Goal: Transaction & Acquisition: Purchase product/service

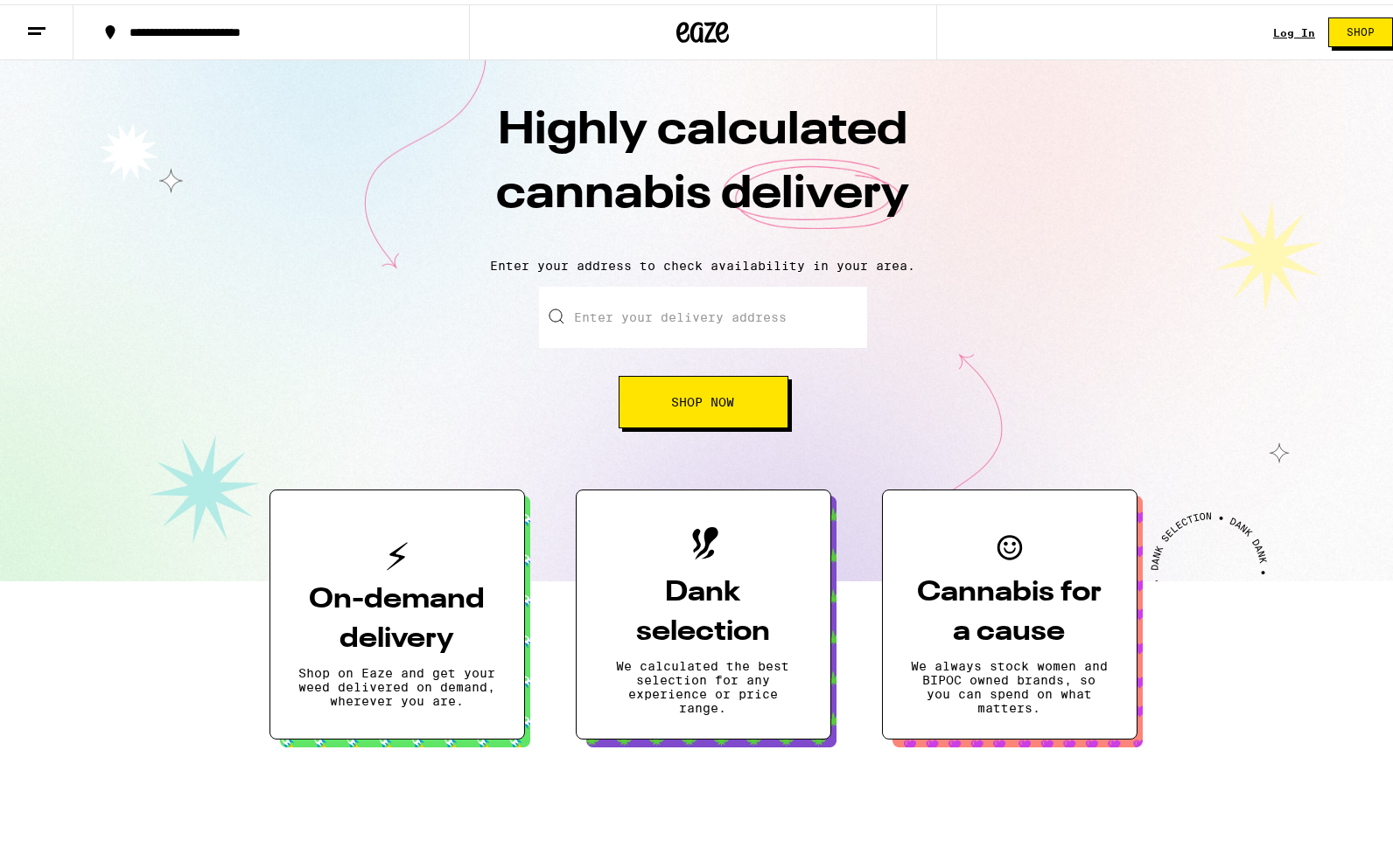
click at [1284, 20] on div "Log In Shop" at bounding box center [1339, 27] width 133 height 56
click at [1284, 23] on link "Log In" at bounding box center [1294, 28] width 42 height 11
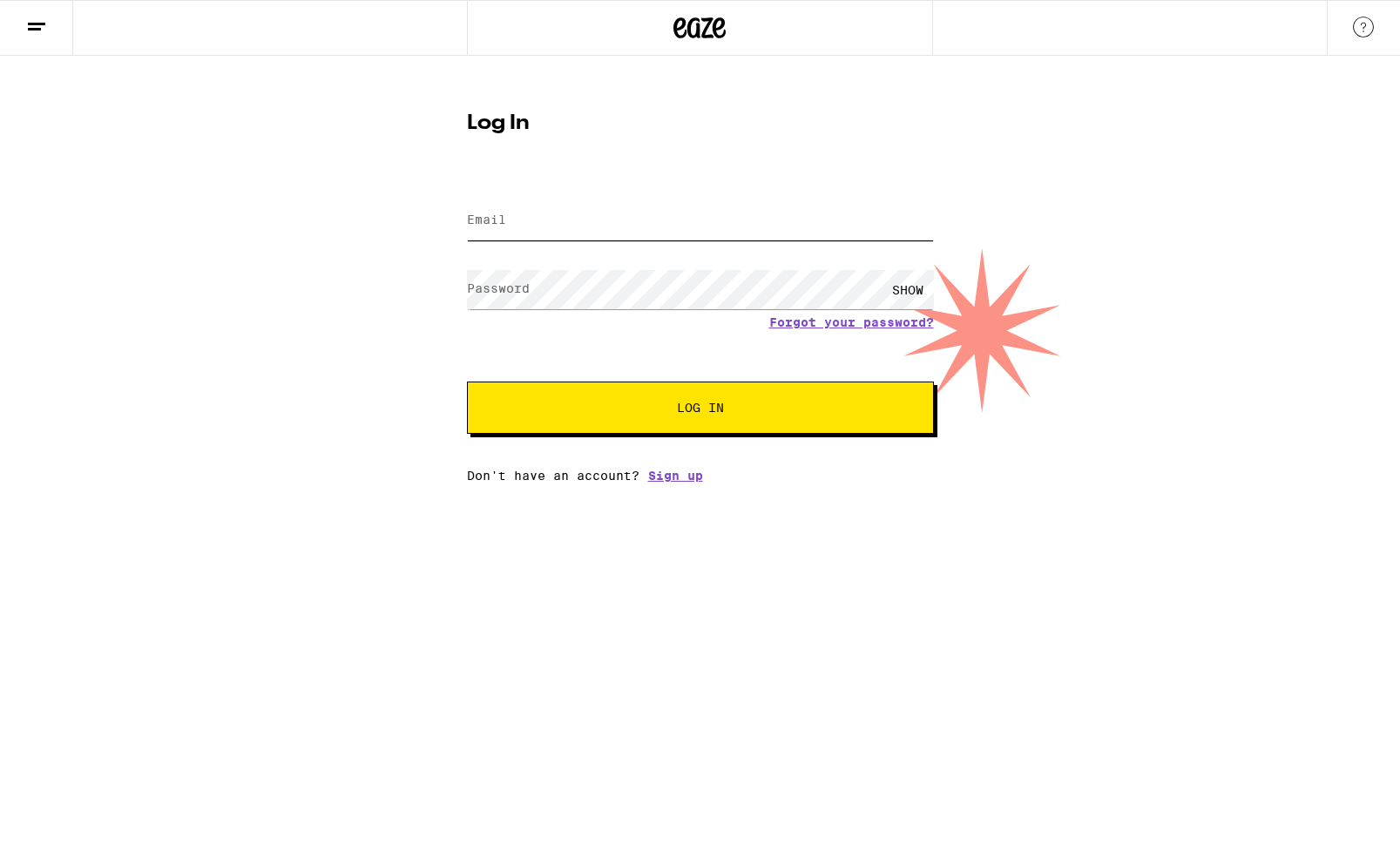
type input "[EMAIL_ADDRESS][DOMAIN_NAME]"
click at [697, 408] on span "Log In" at bounding box center [700, 408] width 47 height 12
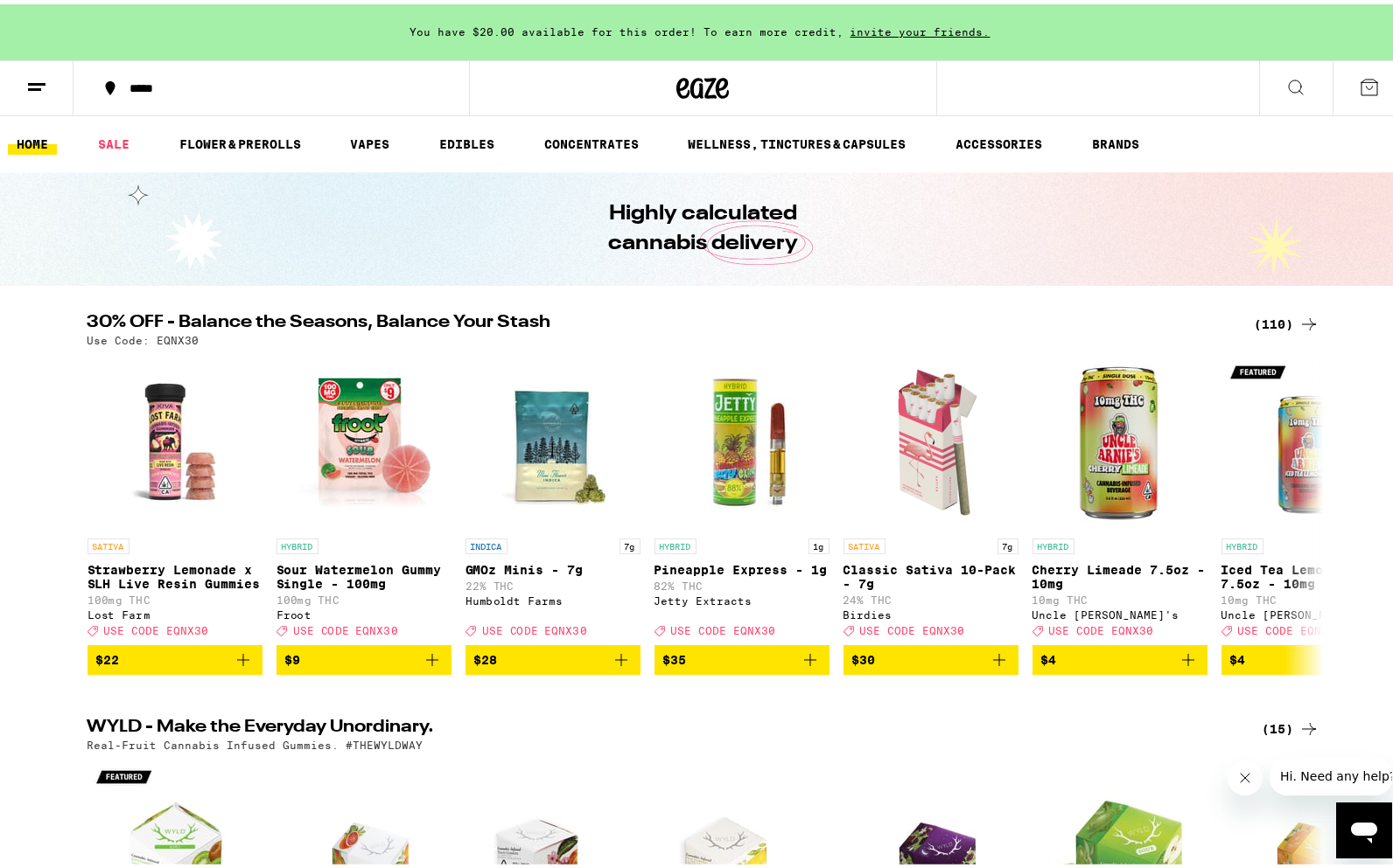
click at [178, 86] on div "*****" at bounding box center [280, 83] width 318 height 12
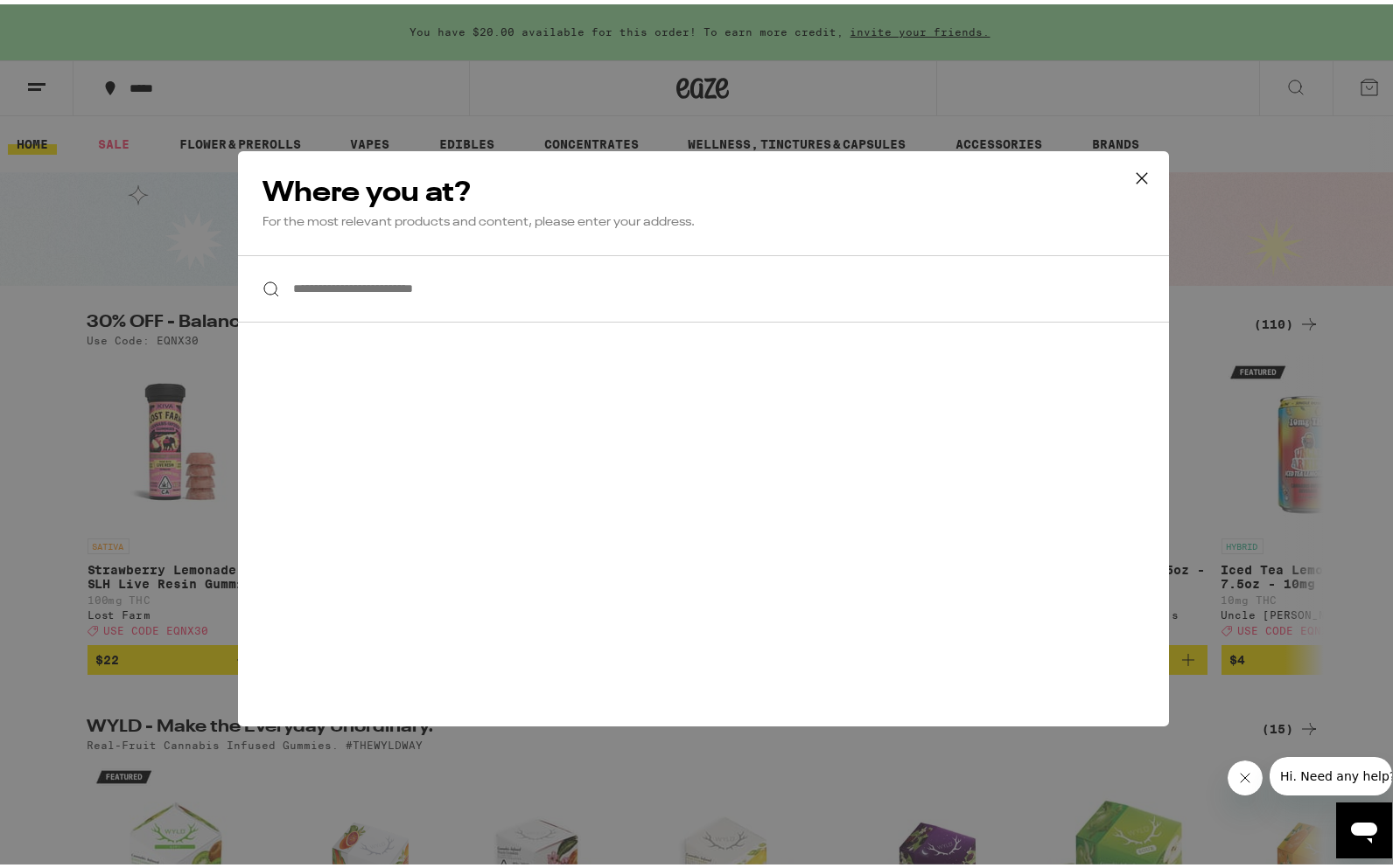
click at [404, 291] on input "**********" at bounding box center [703, 284] width 931 height 67
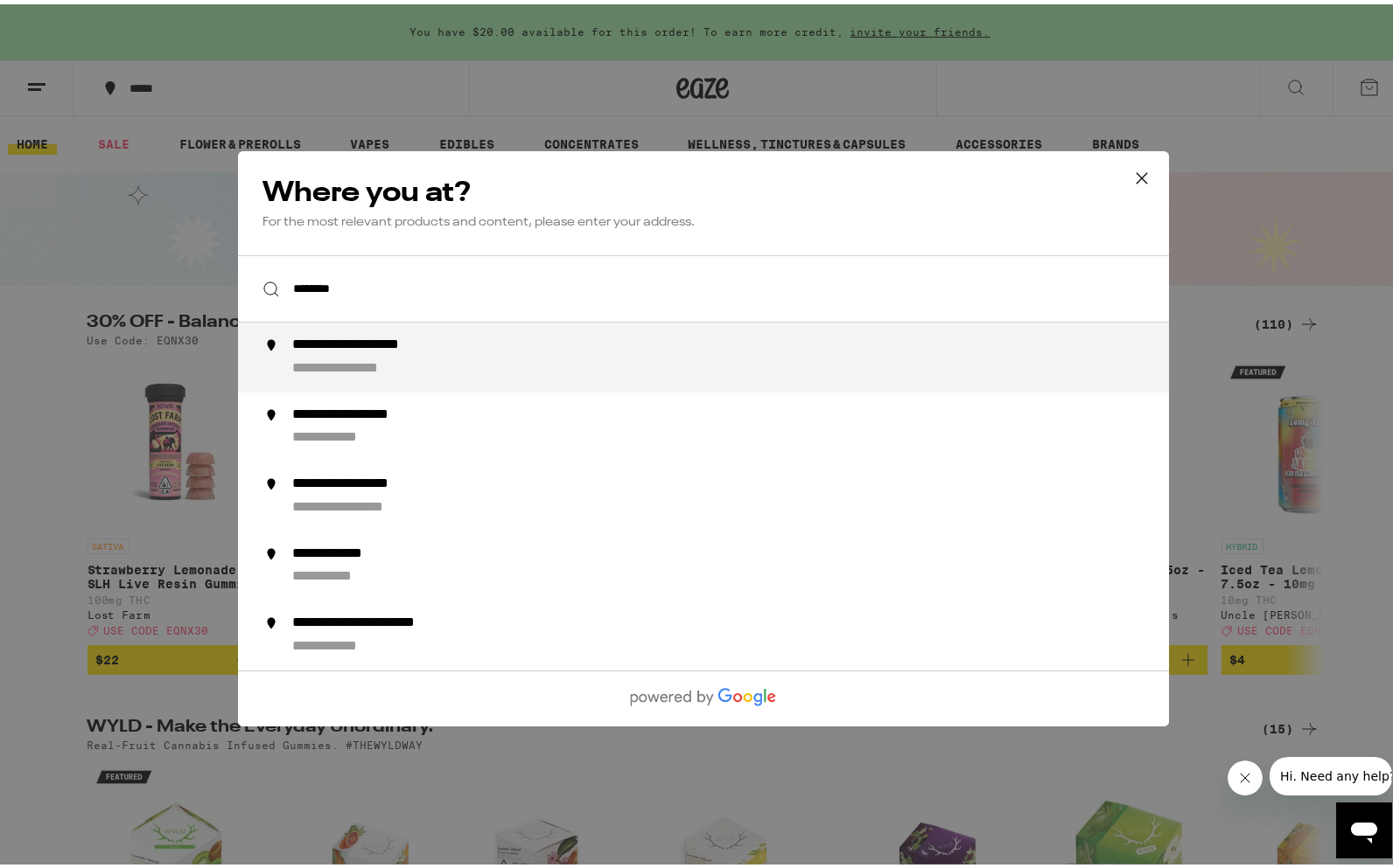
click at [411, 357] on div "**********" at bounding box center [737, 353] width 892 height 42
type input "**********"
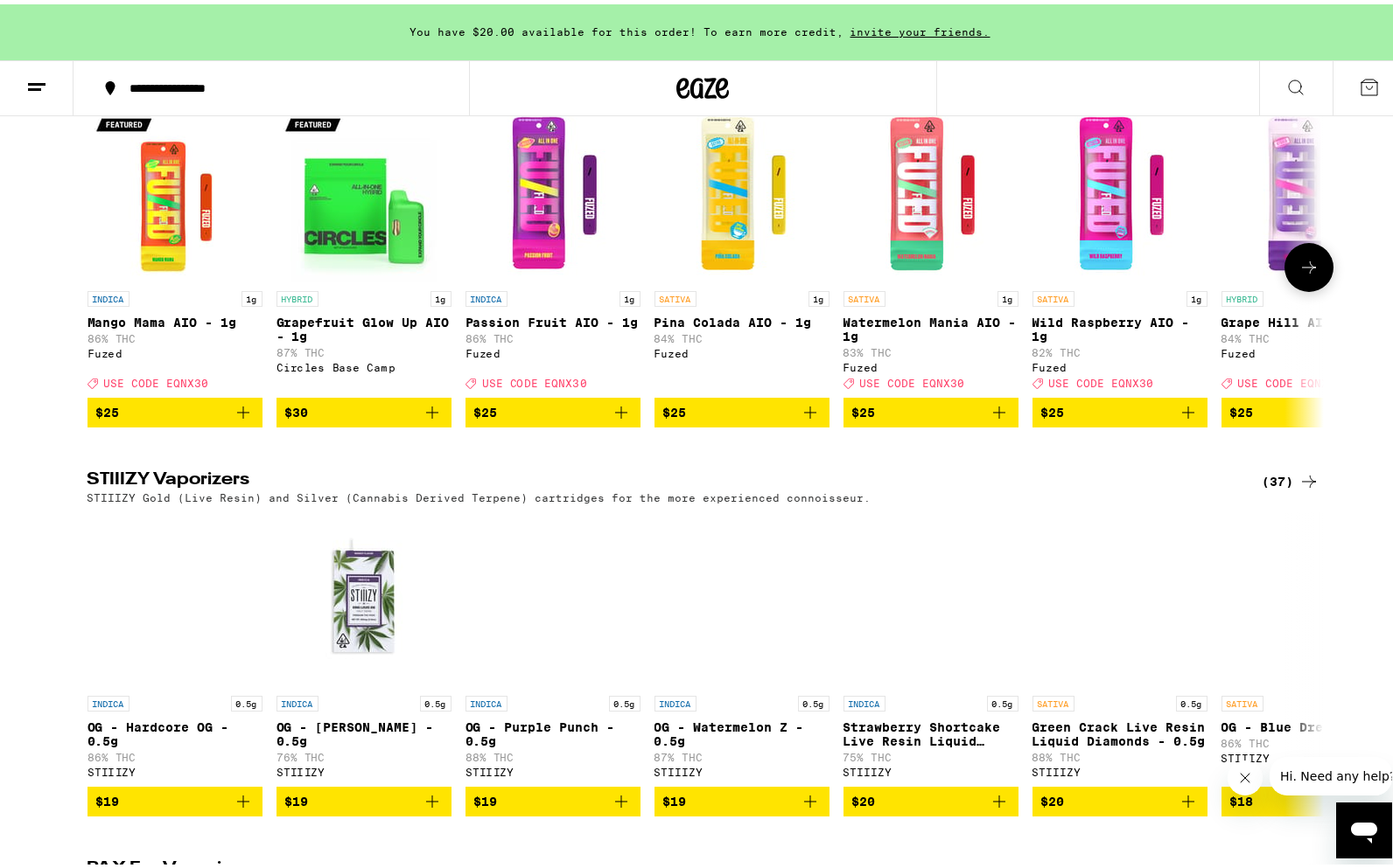
scroll to position [3060, 0]
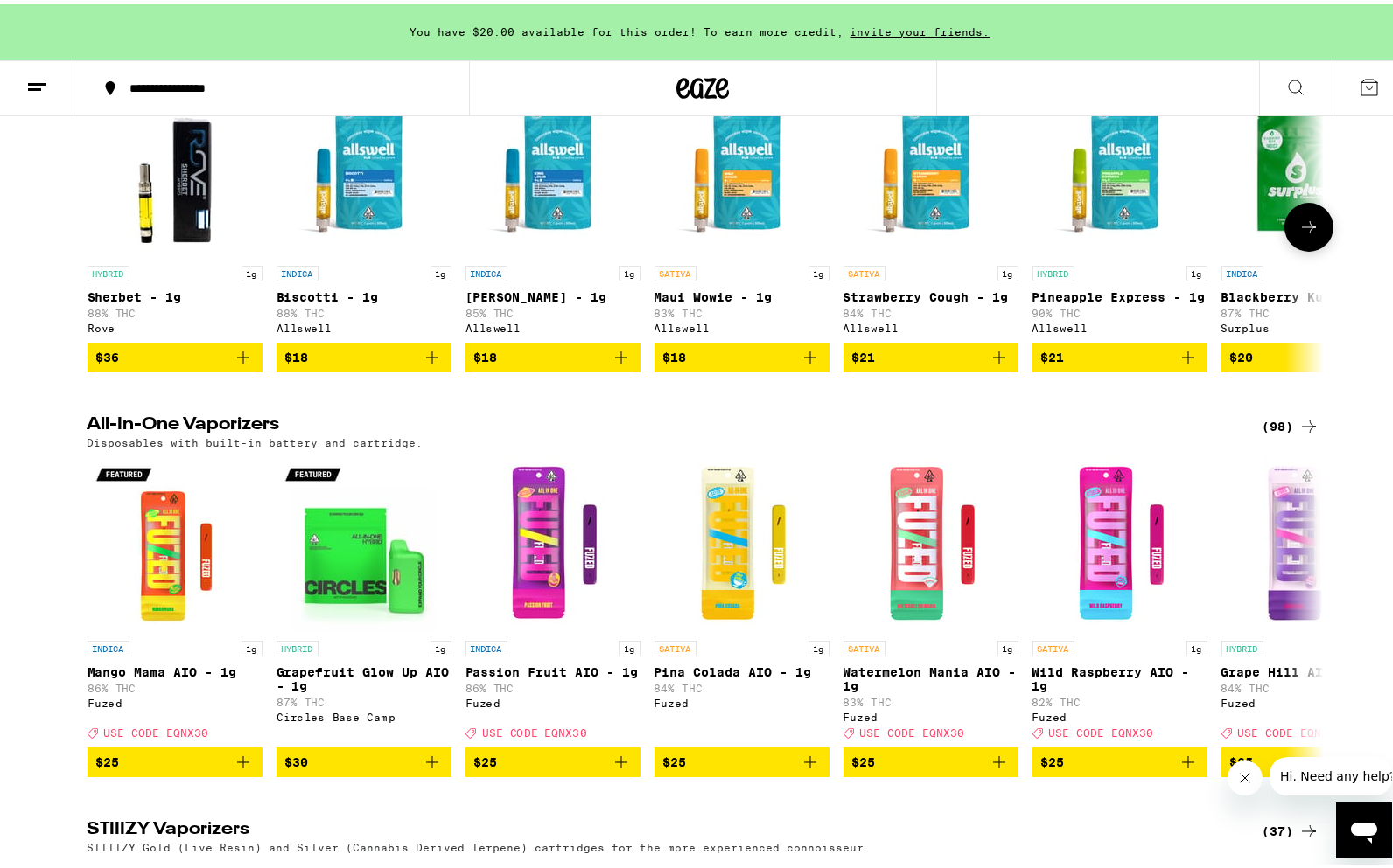
click at [1298, 233] on icon at bounding box center [1309, 223] width 21 height 21
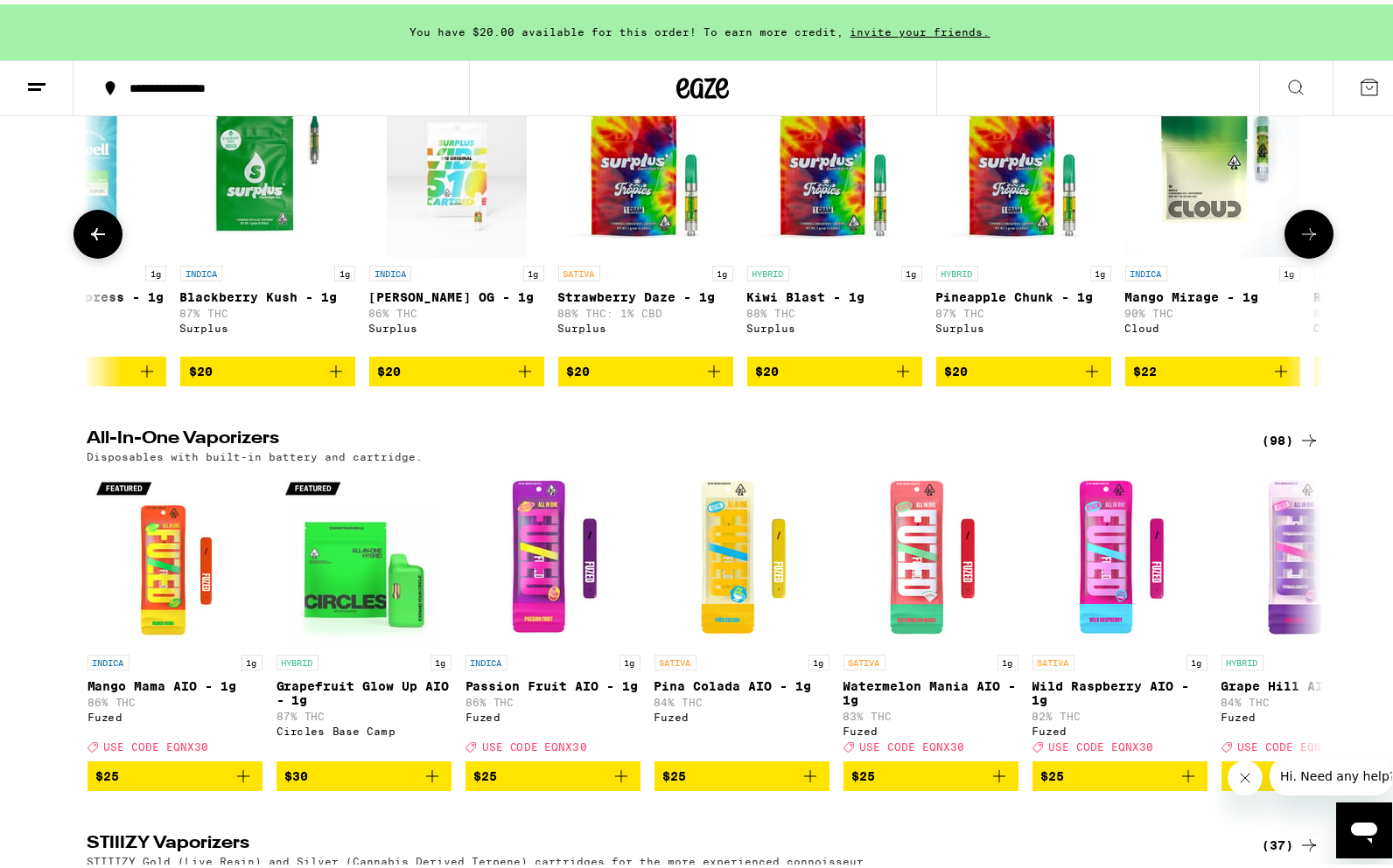
click at [1293, 254] on button at bounding box center [1309, 230] width 49 height 49
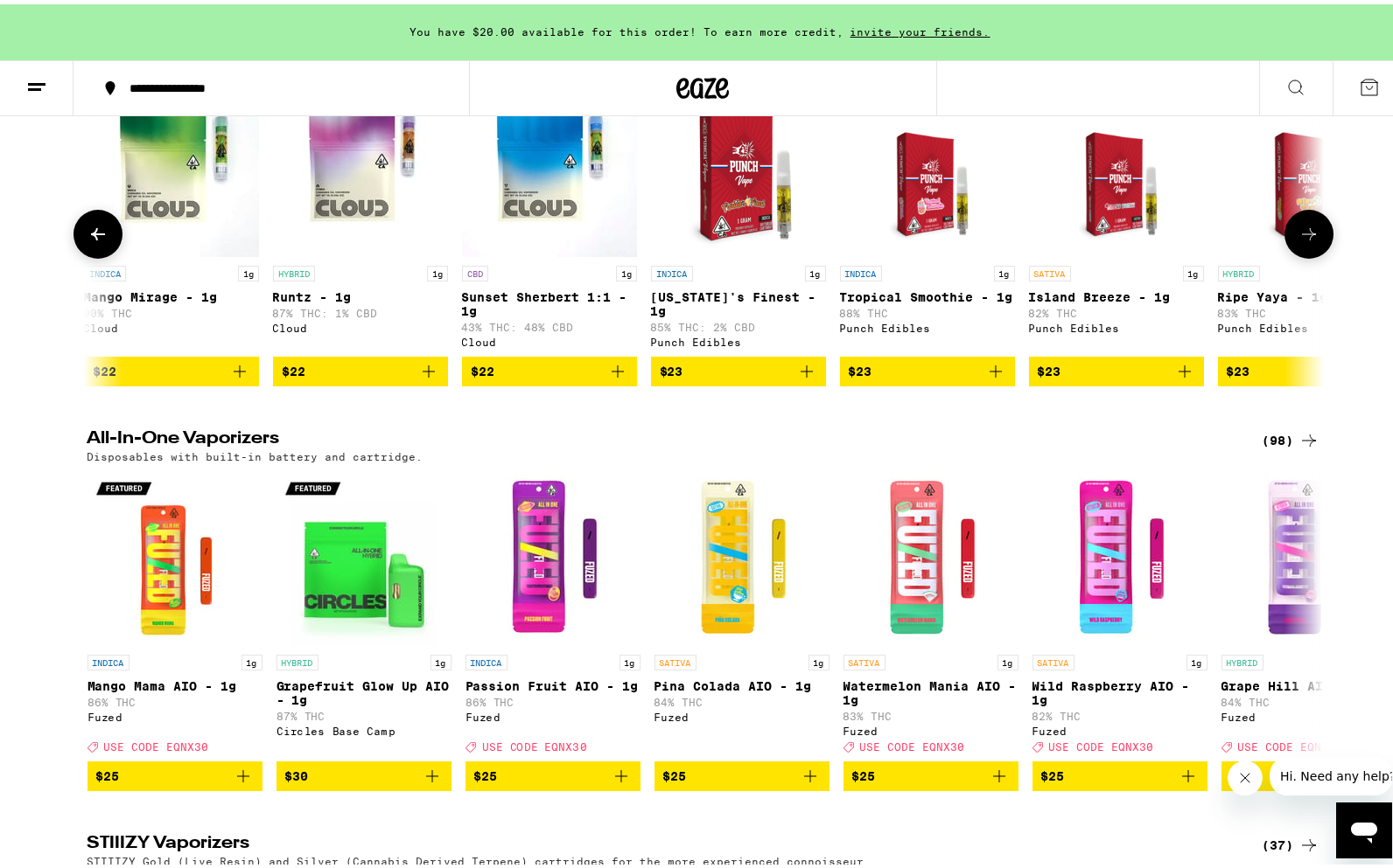
click at [1293, 254] on button at bounding box center [1309, 230] width 49 height 49
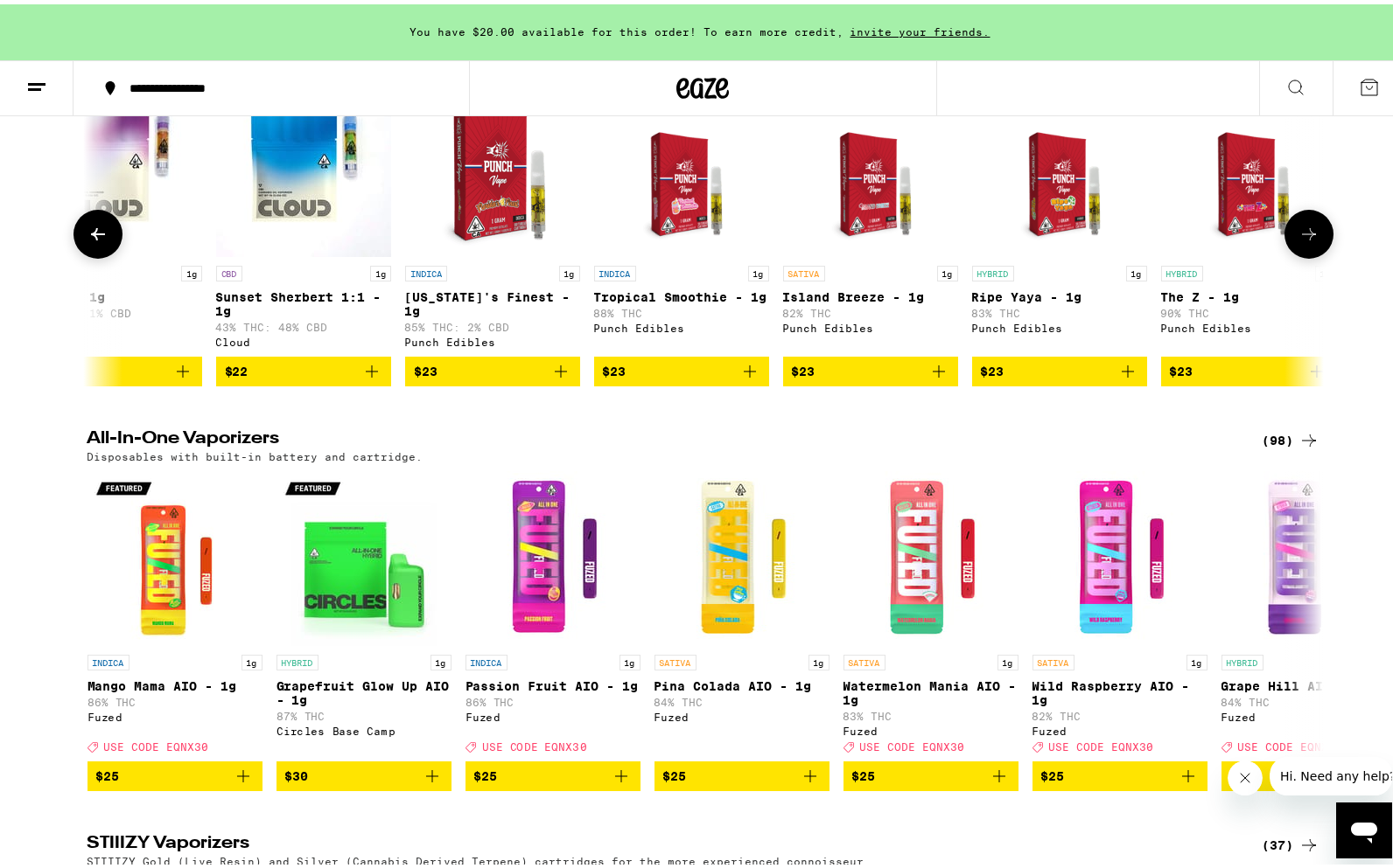
click at [1293, 254] on button at bounding box center [1309, 230] width 49 height 49
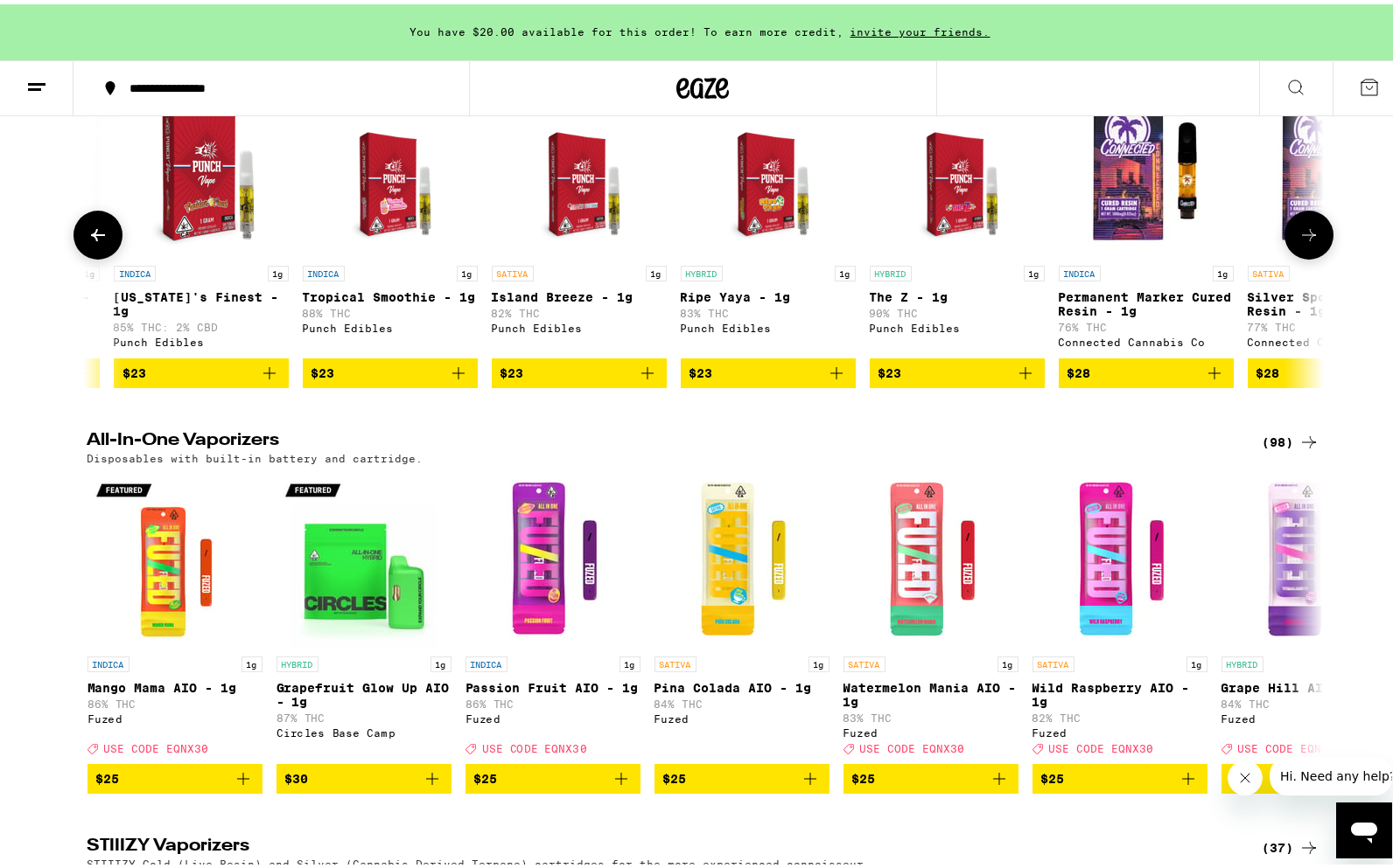
click at [1293, 255] on button at bounding box center [1309, 230] width 49 height 49
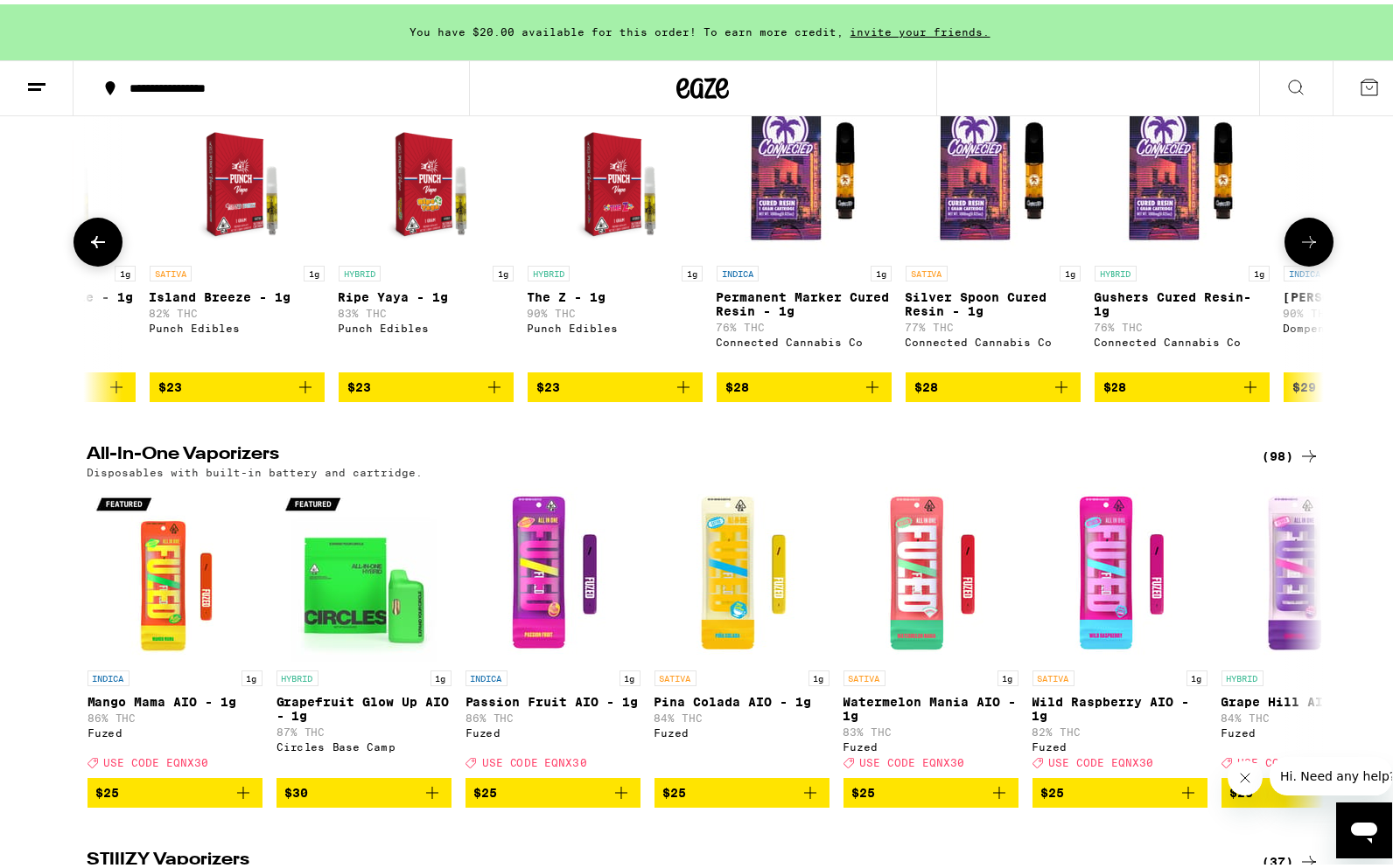
click at [1293, 263] on button at bounding box center [1309, 238] width 49 height 49
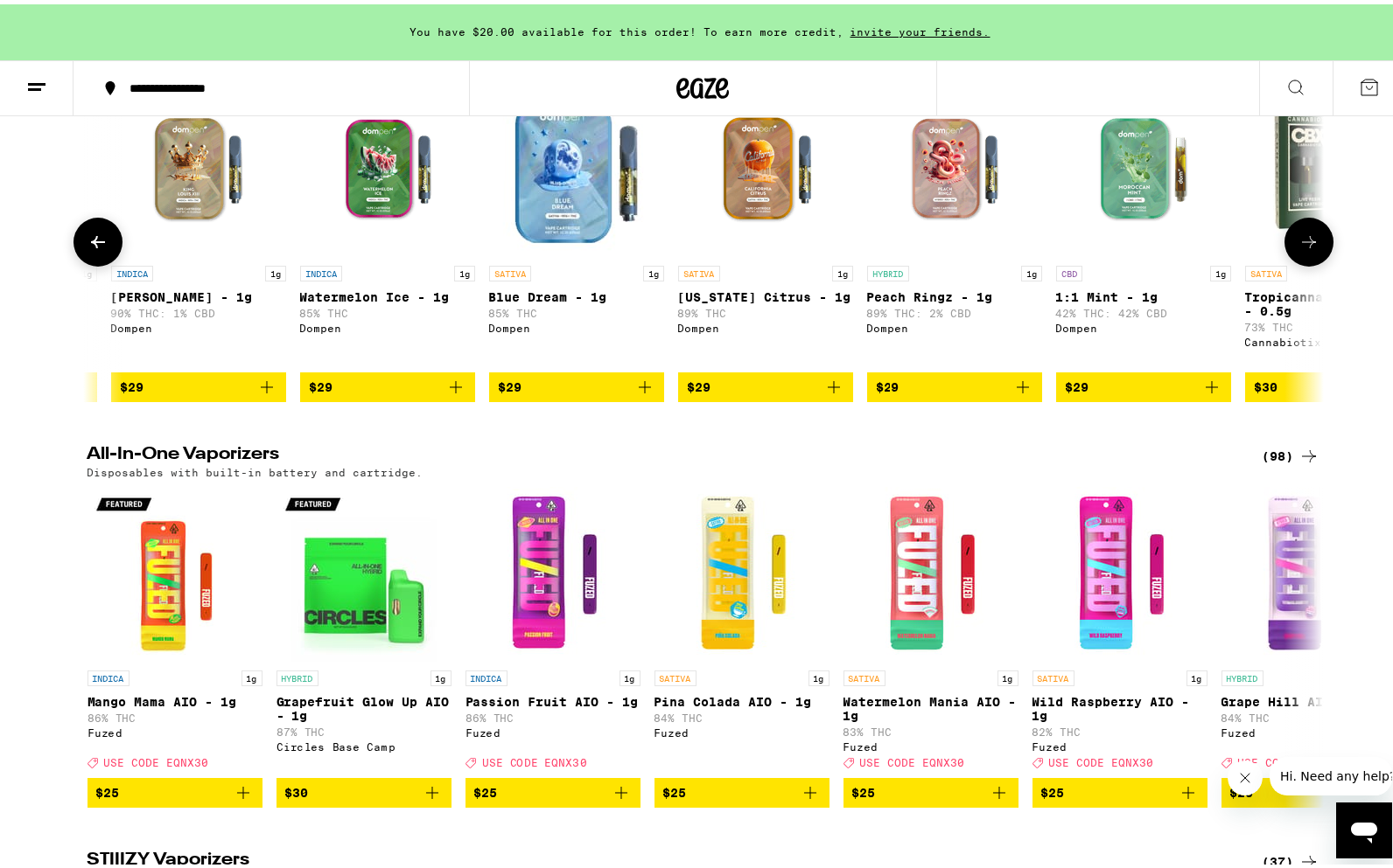
click at [1293, 263] on button at bounding box center [1309, 238] width 49 height 49
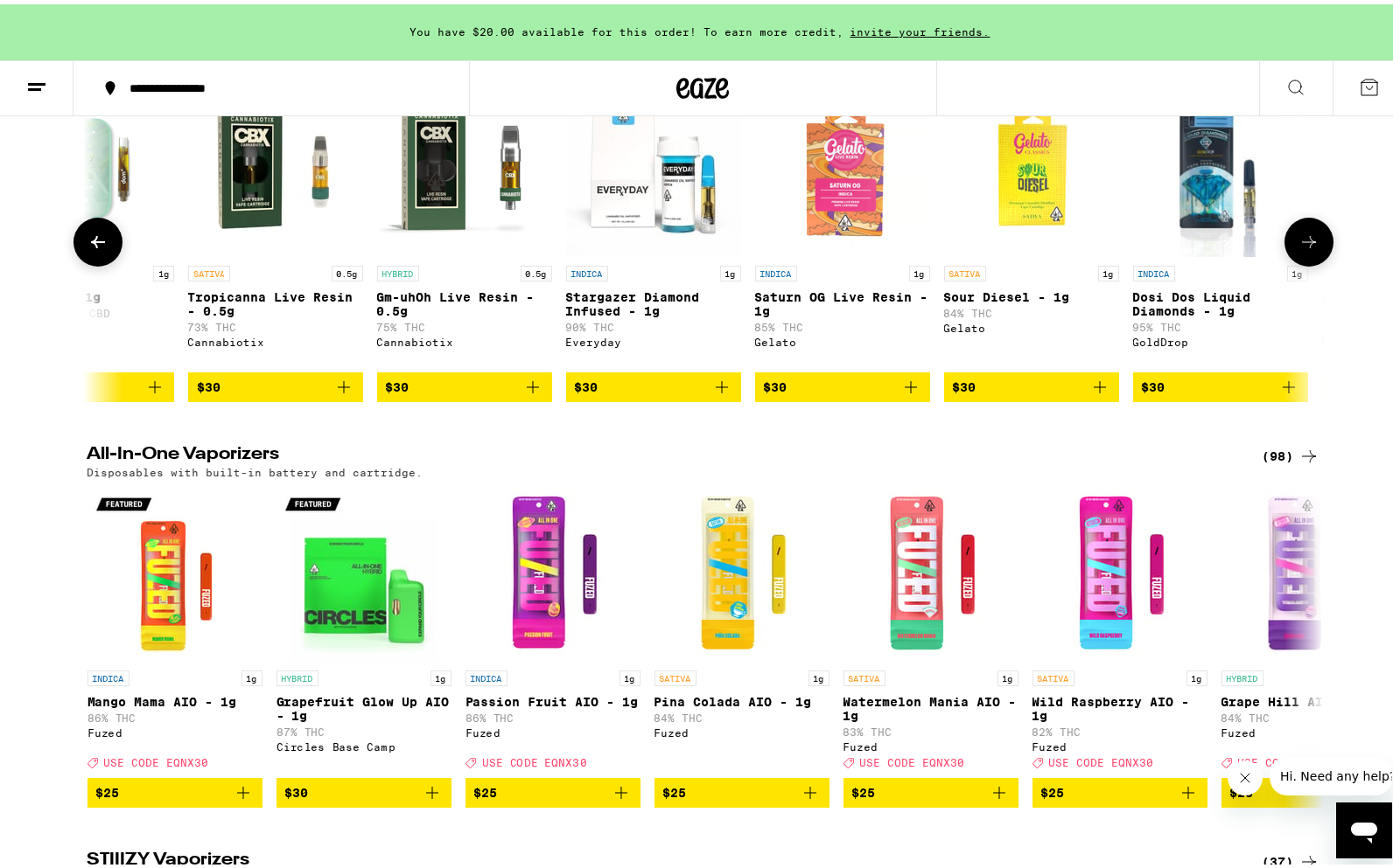
click at [1293, 263] on button at bounding box center [1309, 238] width 49 height 49
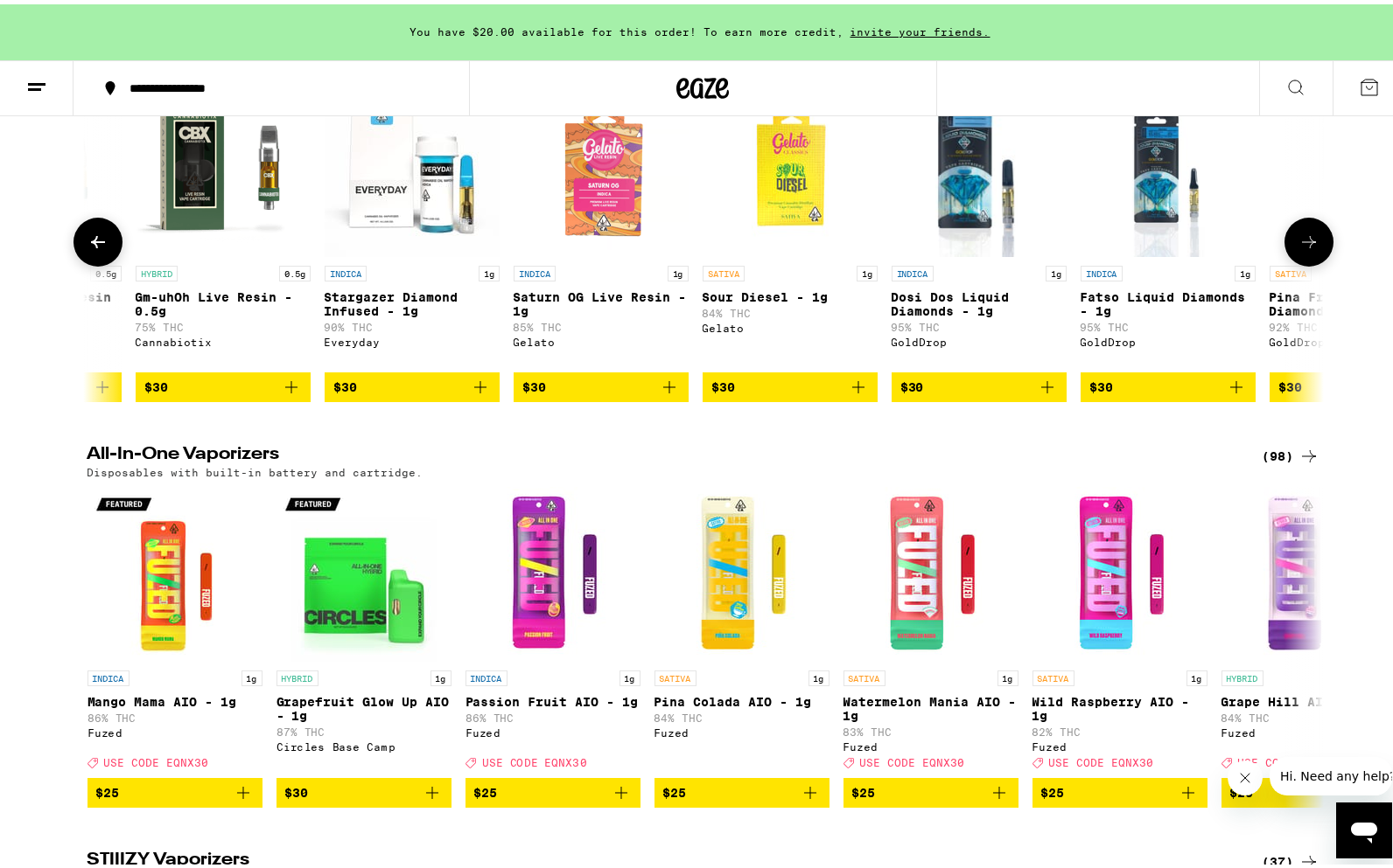
click at [1293, 263] on button at bounding box center [1309, 238] width 49 height 49
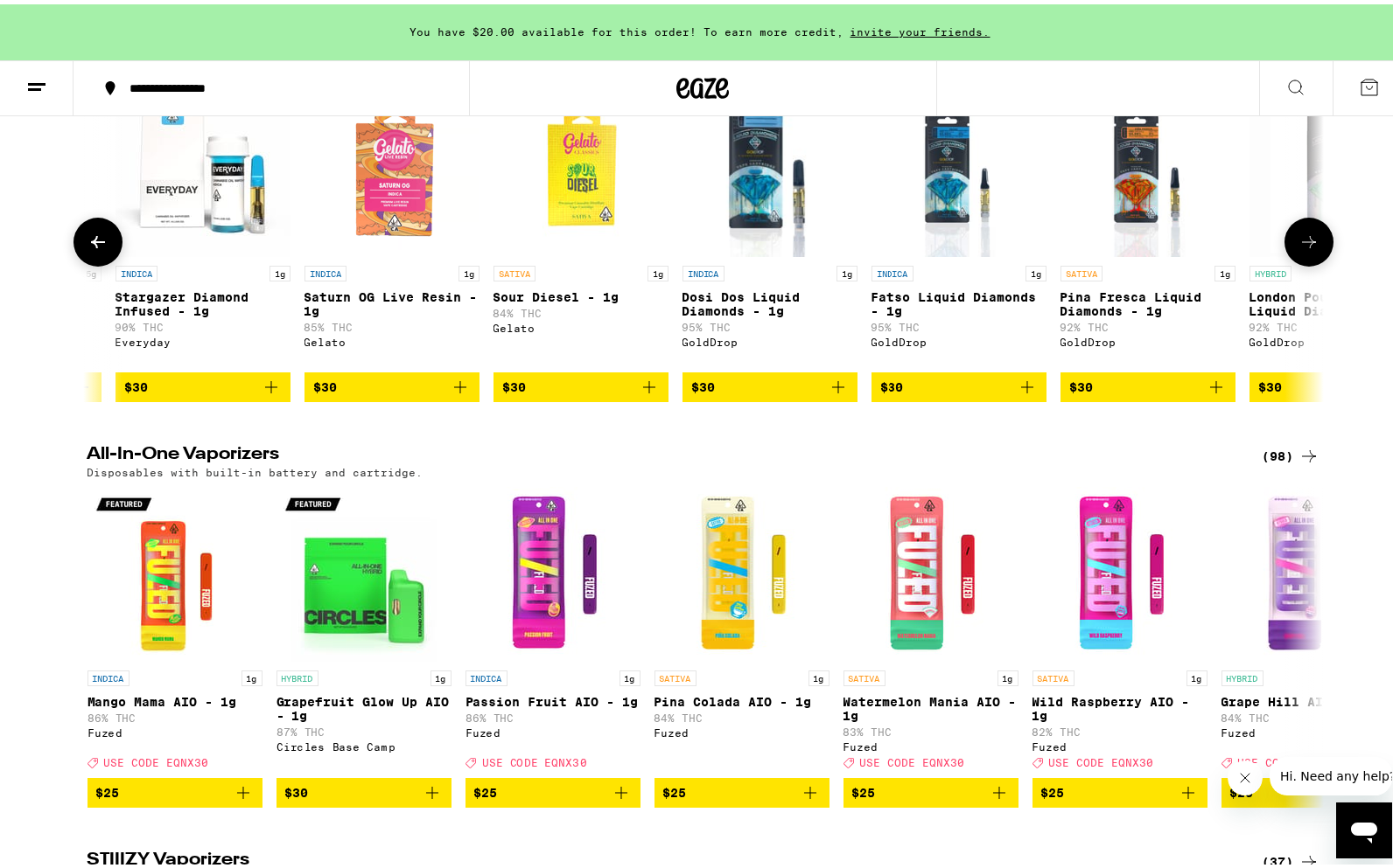
click at [1293, 263] on button at bounding box center [1309, 238] width 49 height 49
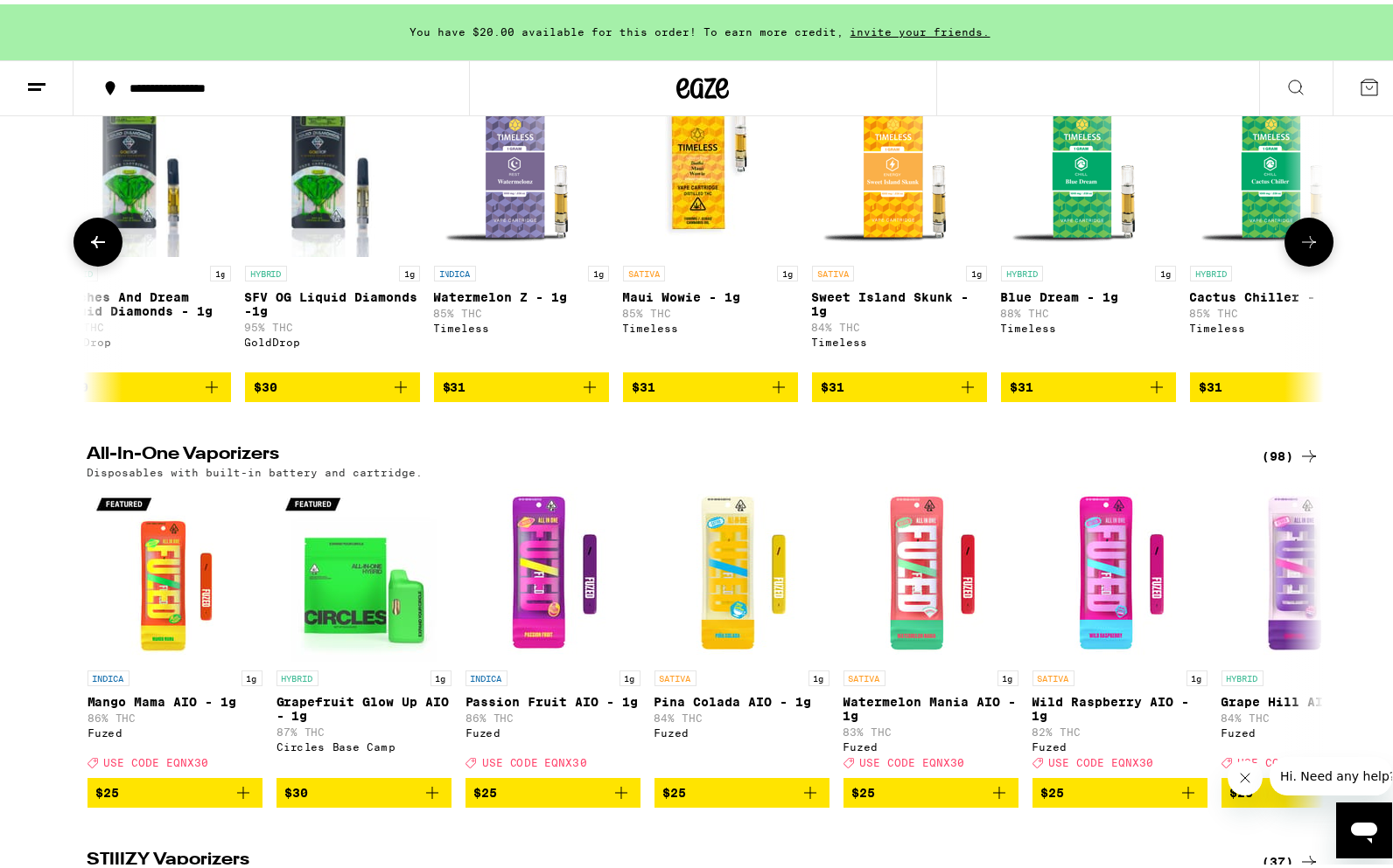
click at [1293, 263] on button at bounding box center [1309, 238] width 49 height 49
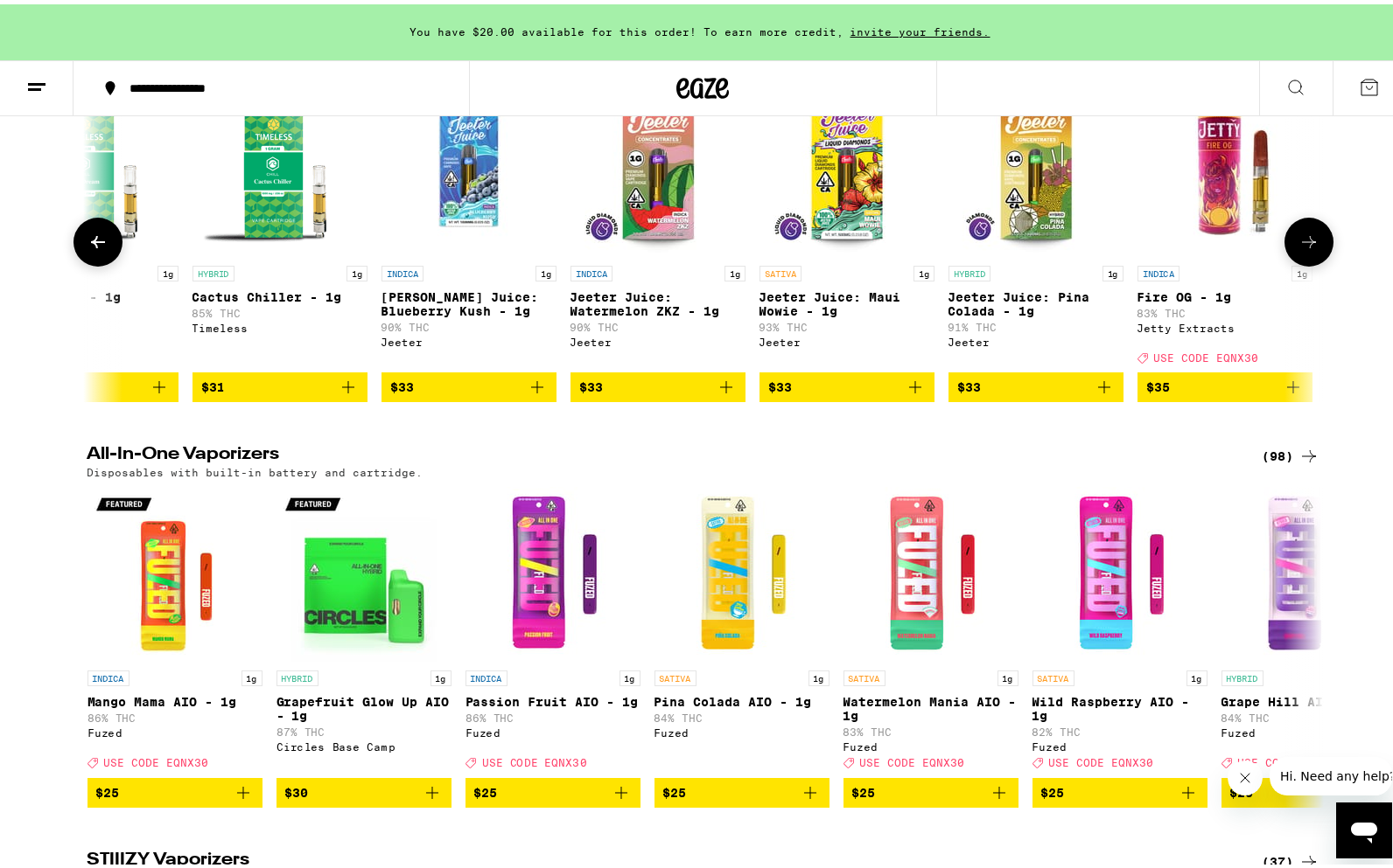
scroll to position [0, 8071]
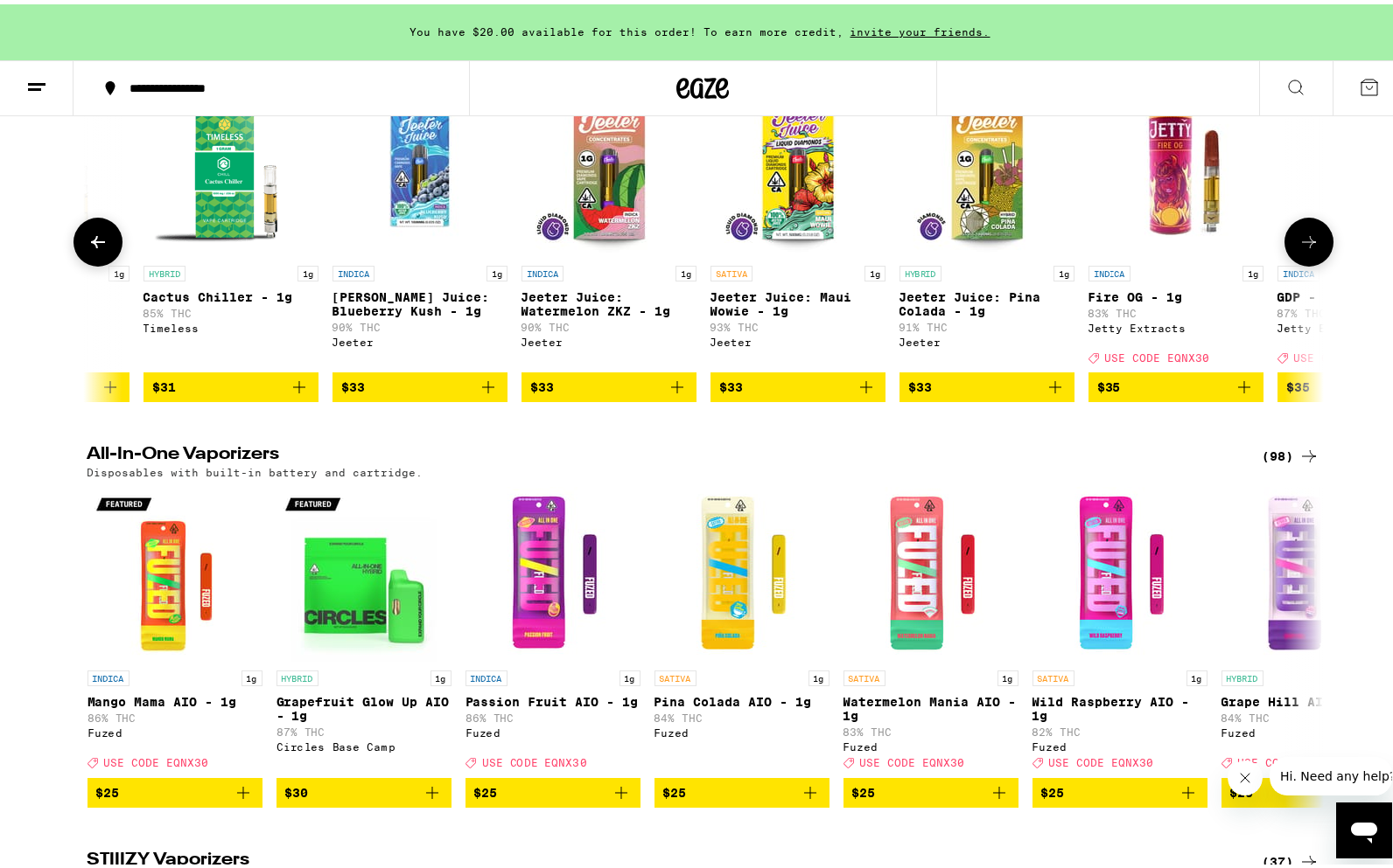
click at [1293, 263] on button at bounding box center [1309, 238] width 49 height 49
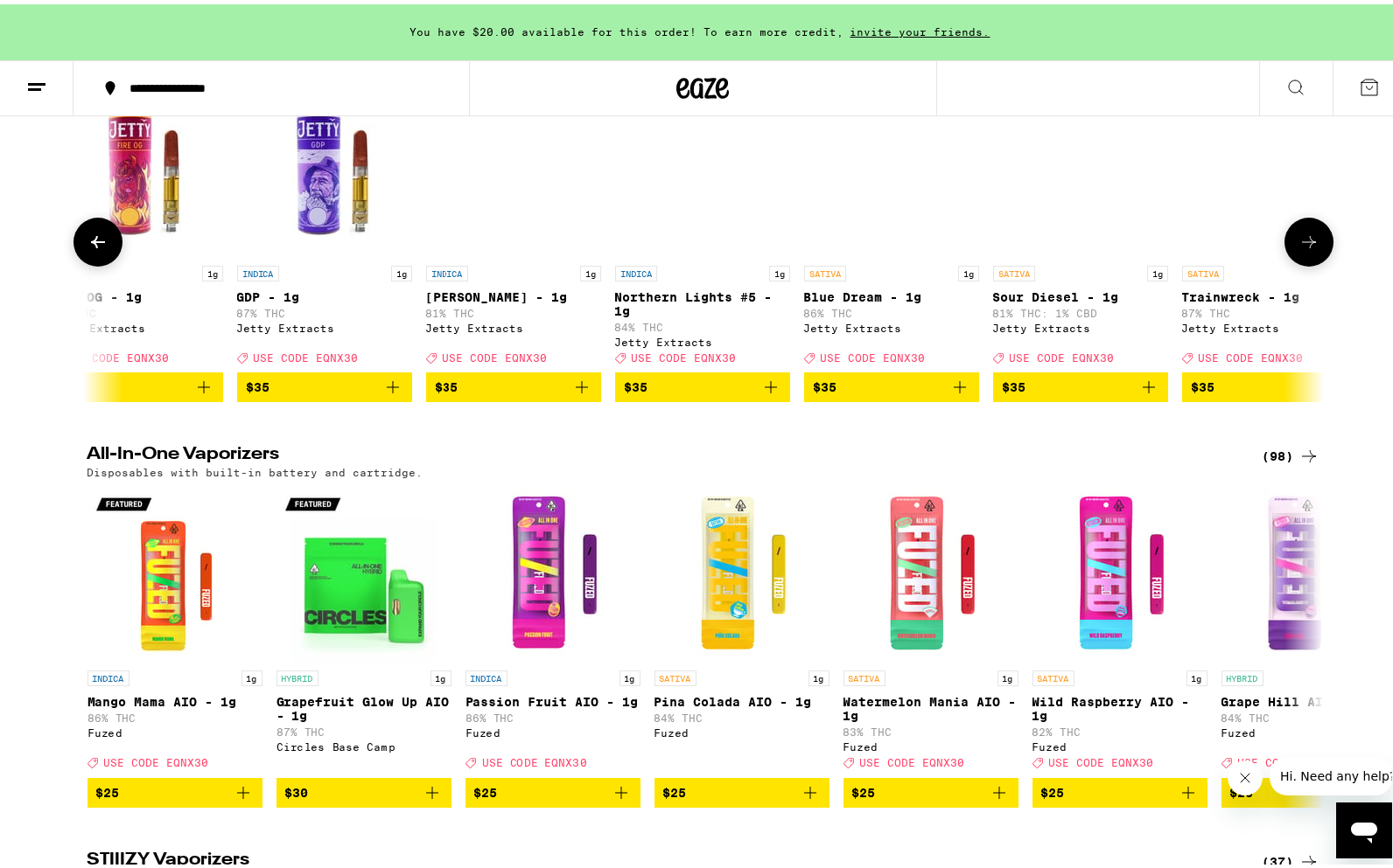
scroll to position [0, 9112]
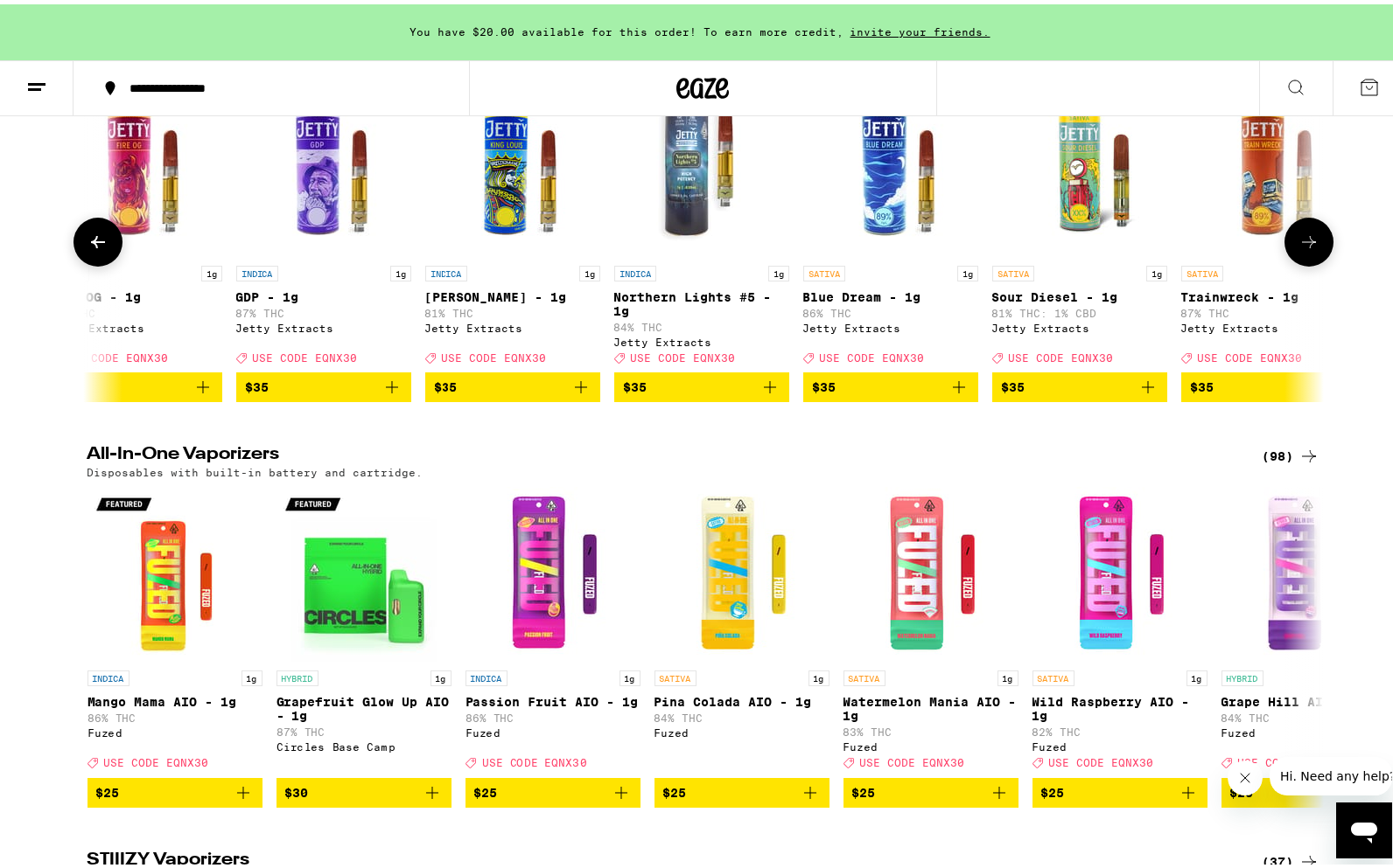
click at [1306, 244] on icon at bounding box center [1309, 237] width 14 height 12
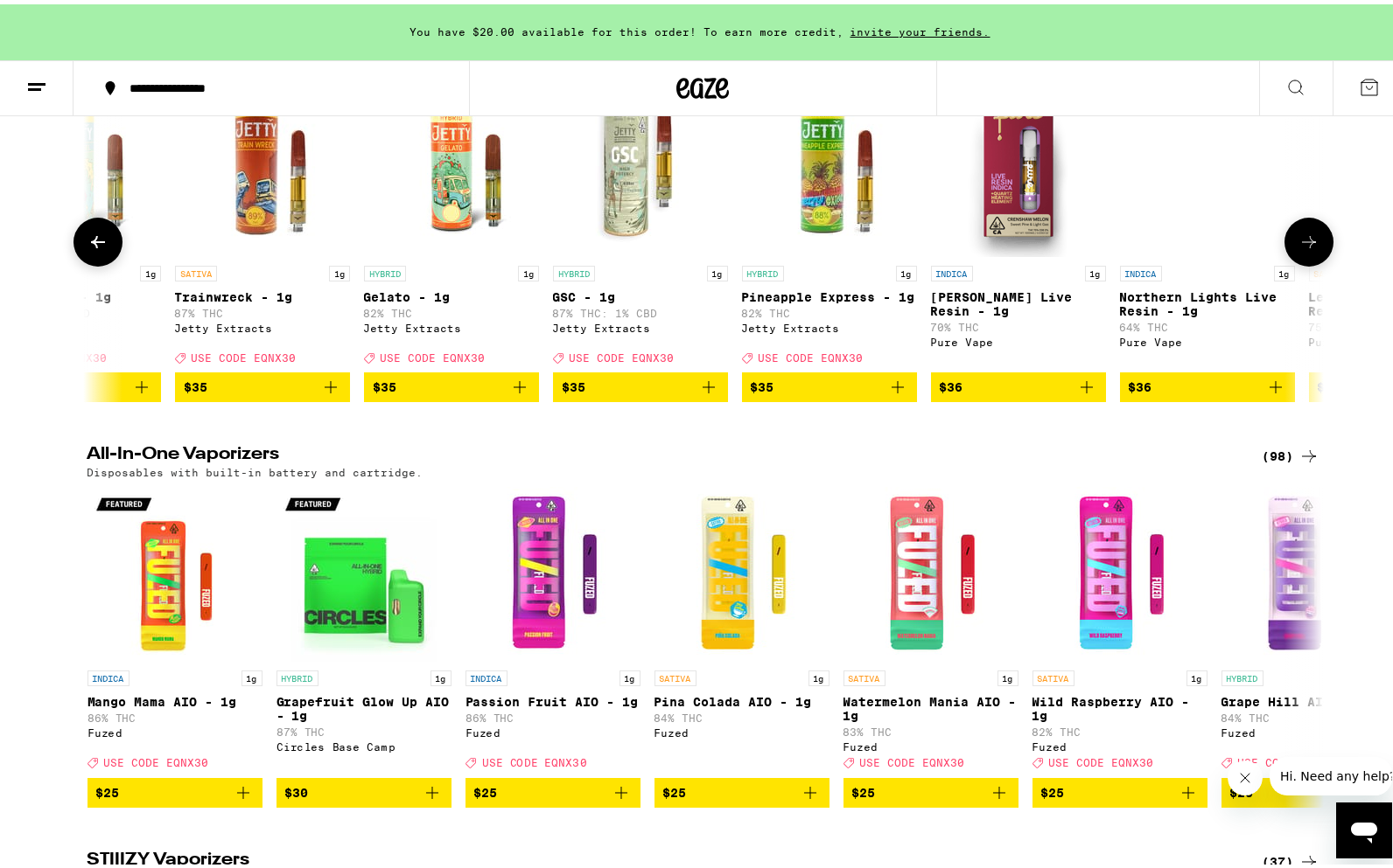
scroll to position [0, 10153]
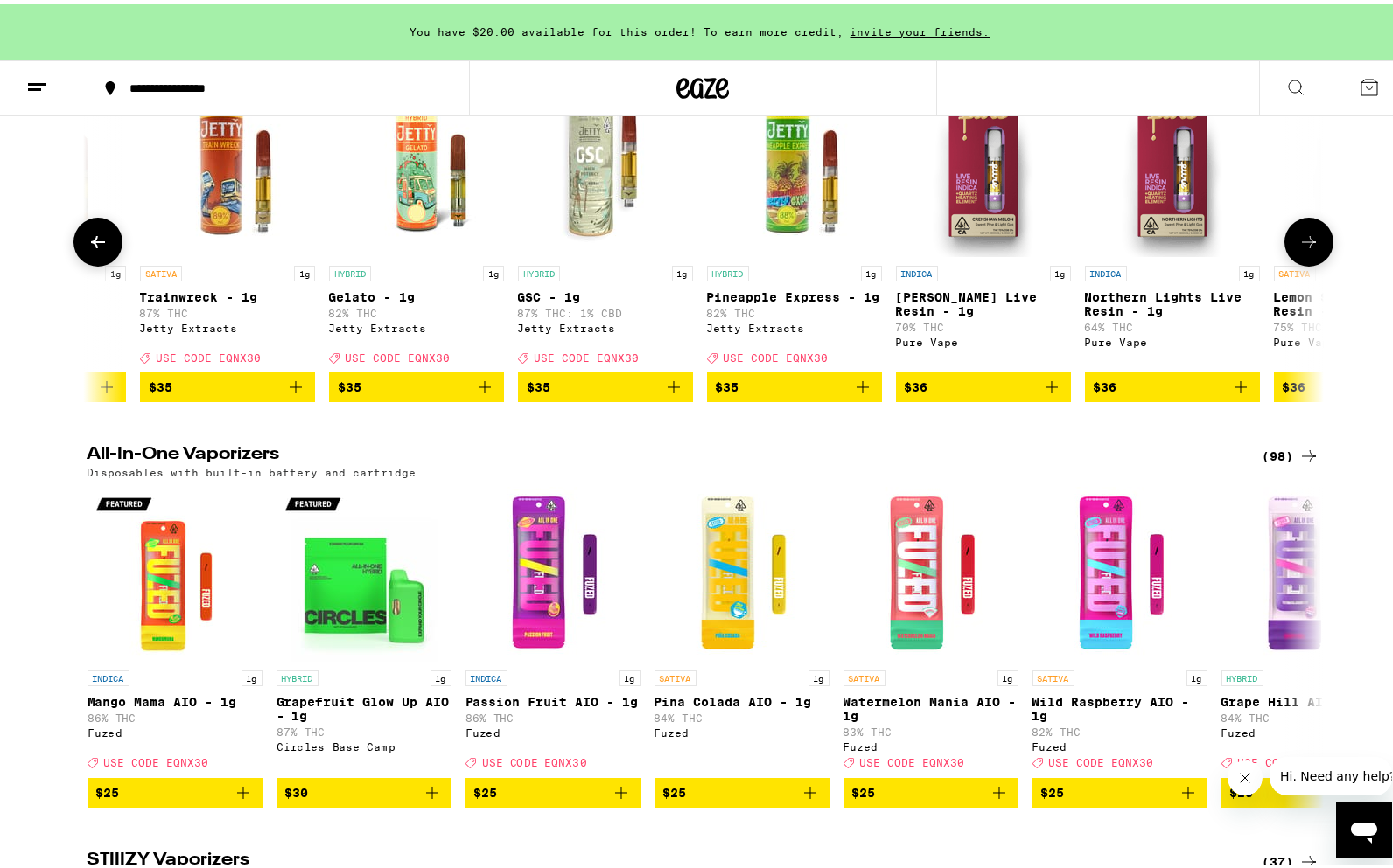
click at [286, 394] on icon "Add to bag" at bounding box center [296, 383] width 21 height 21
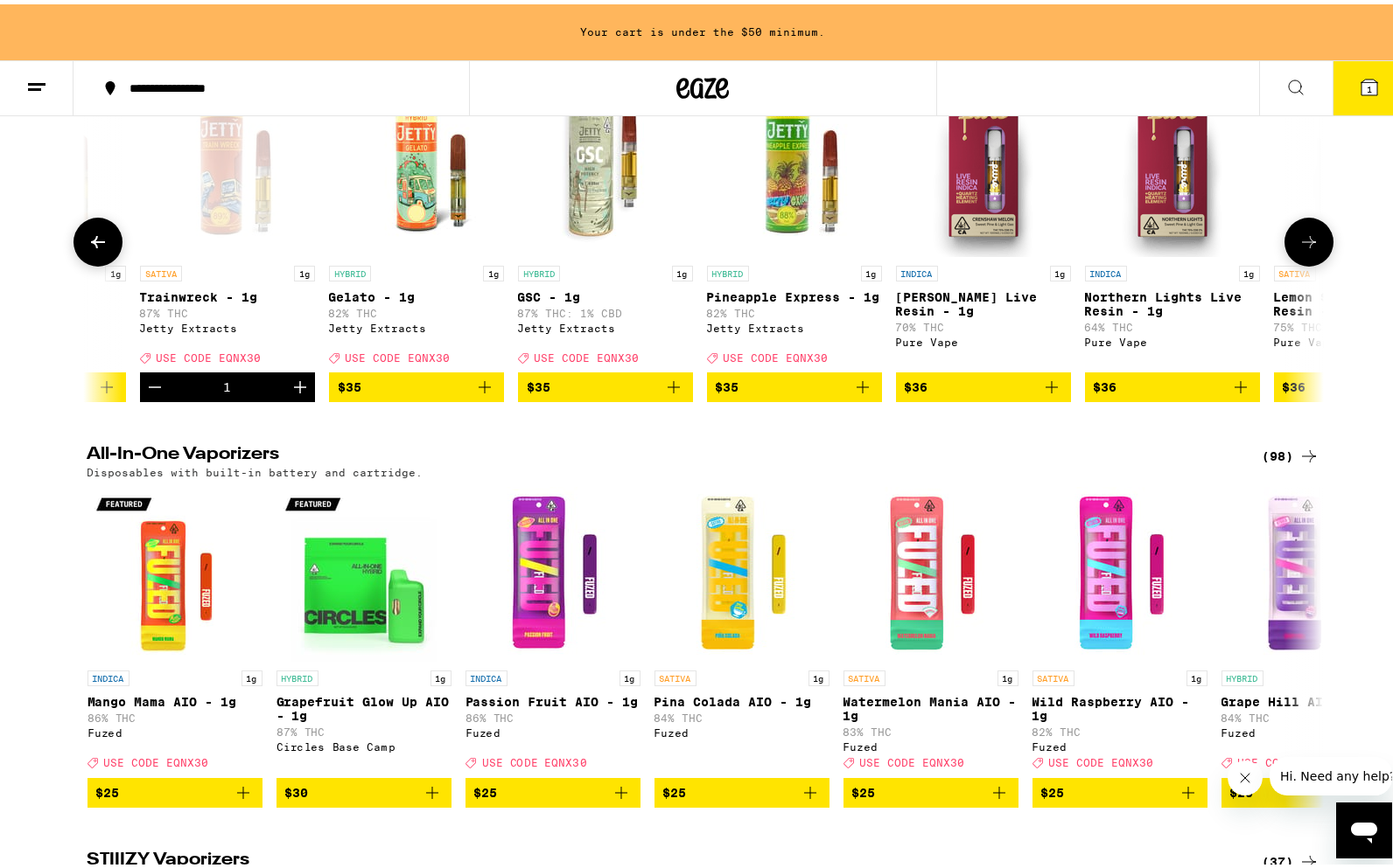
click at [289, 394] on icon "Increment" at bounding box center [300, 383] width 21 height 21
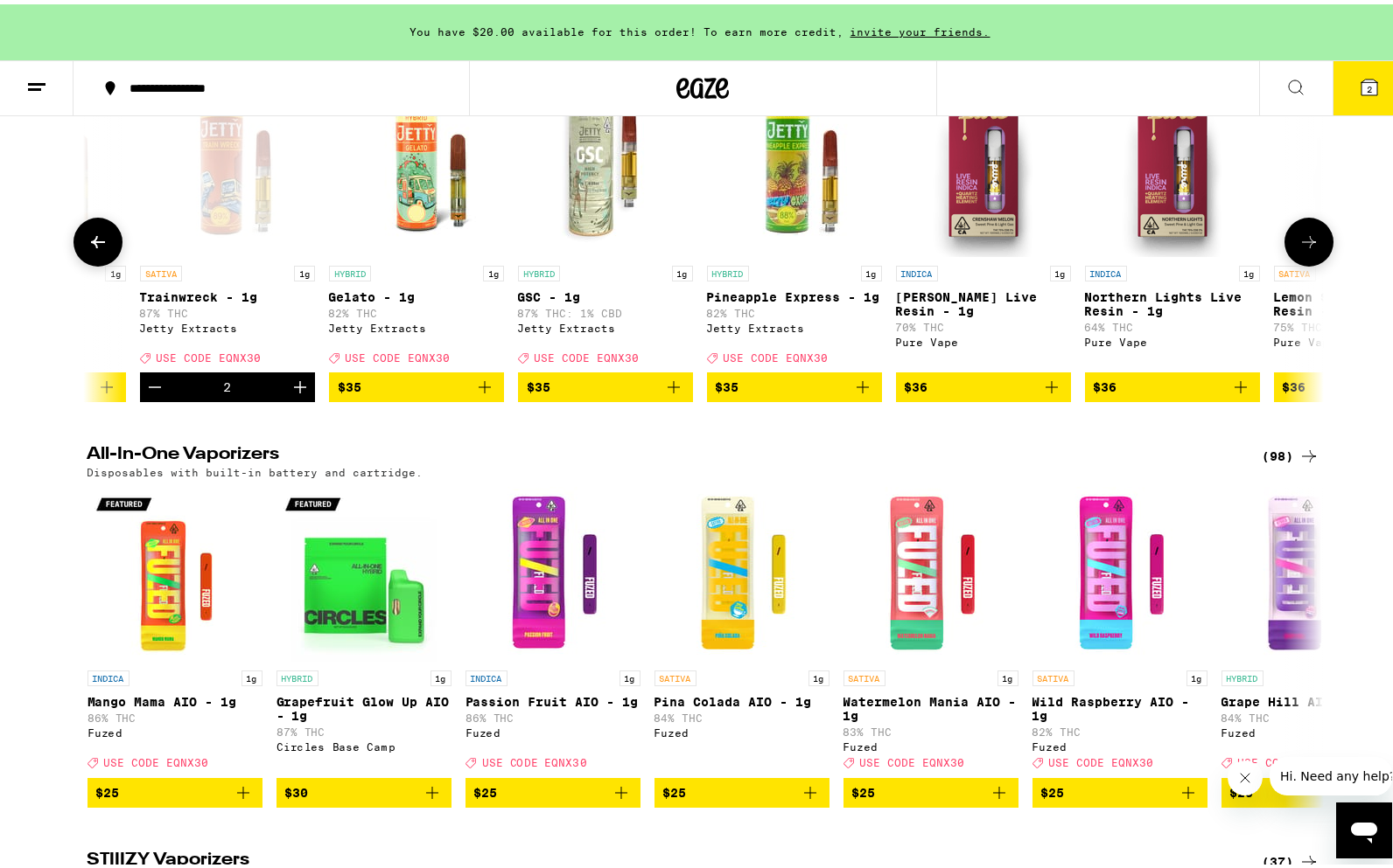
click at [90, 248] on icon at bounding box center [98, 238] width 21 height 21
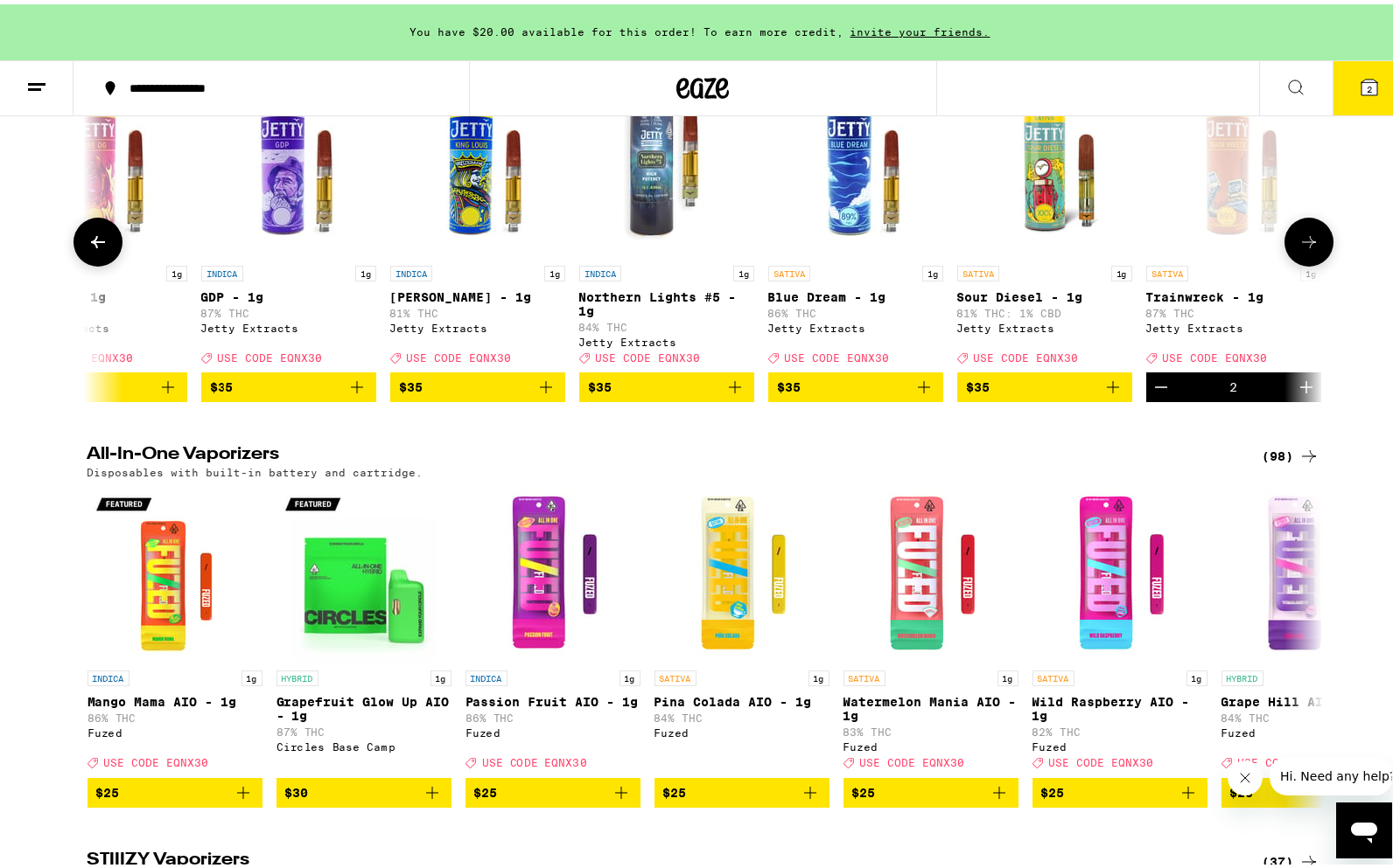
scroll to position [0, 9112]
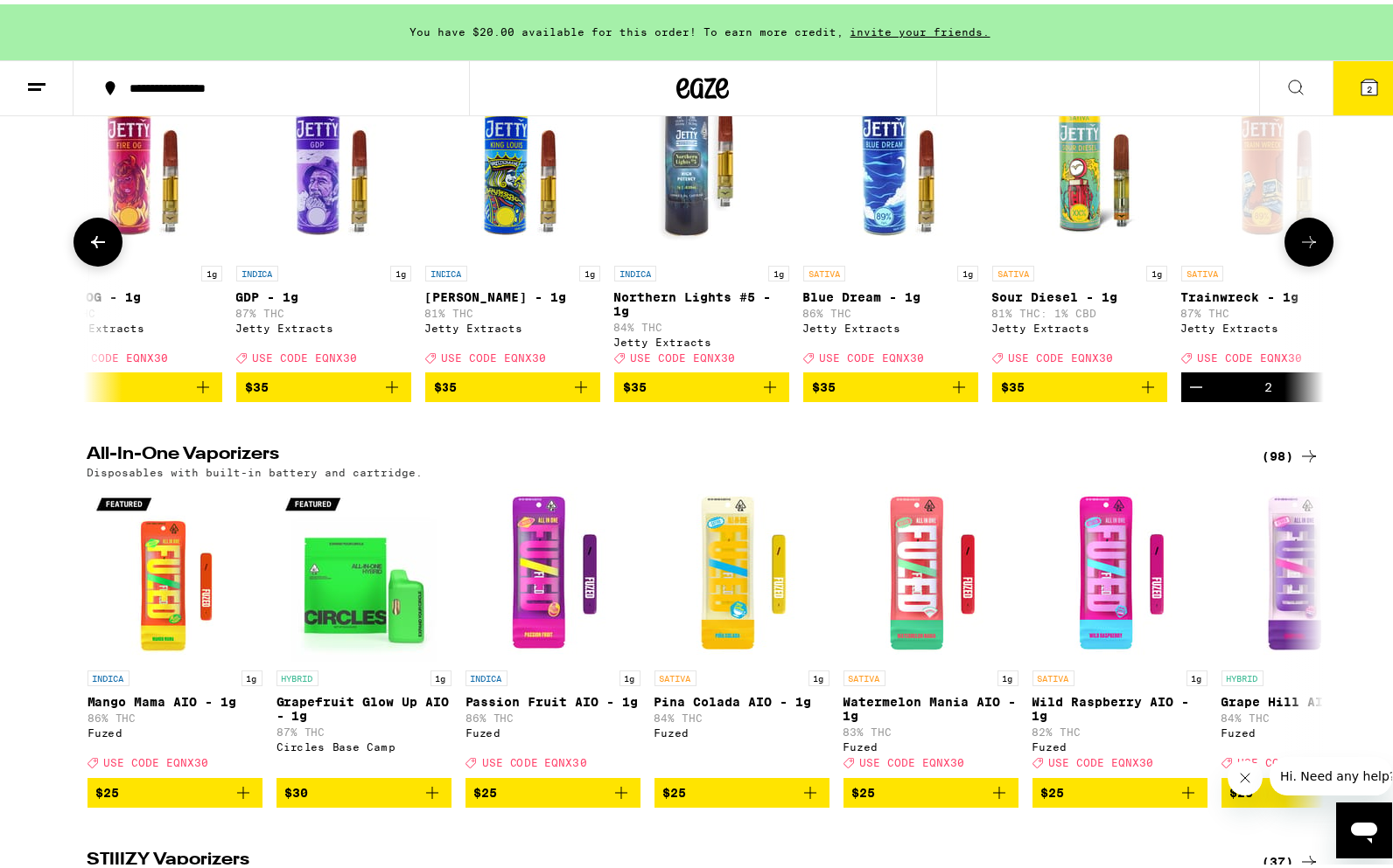
click at [953, 394] on icon "Add to bag" at bounding box center [959, 383] width 21 height 21
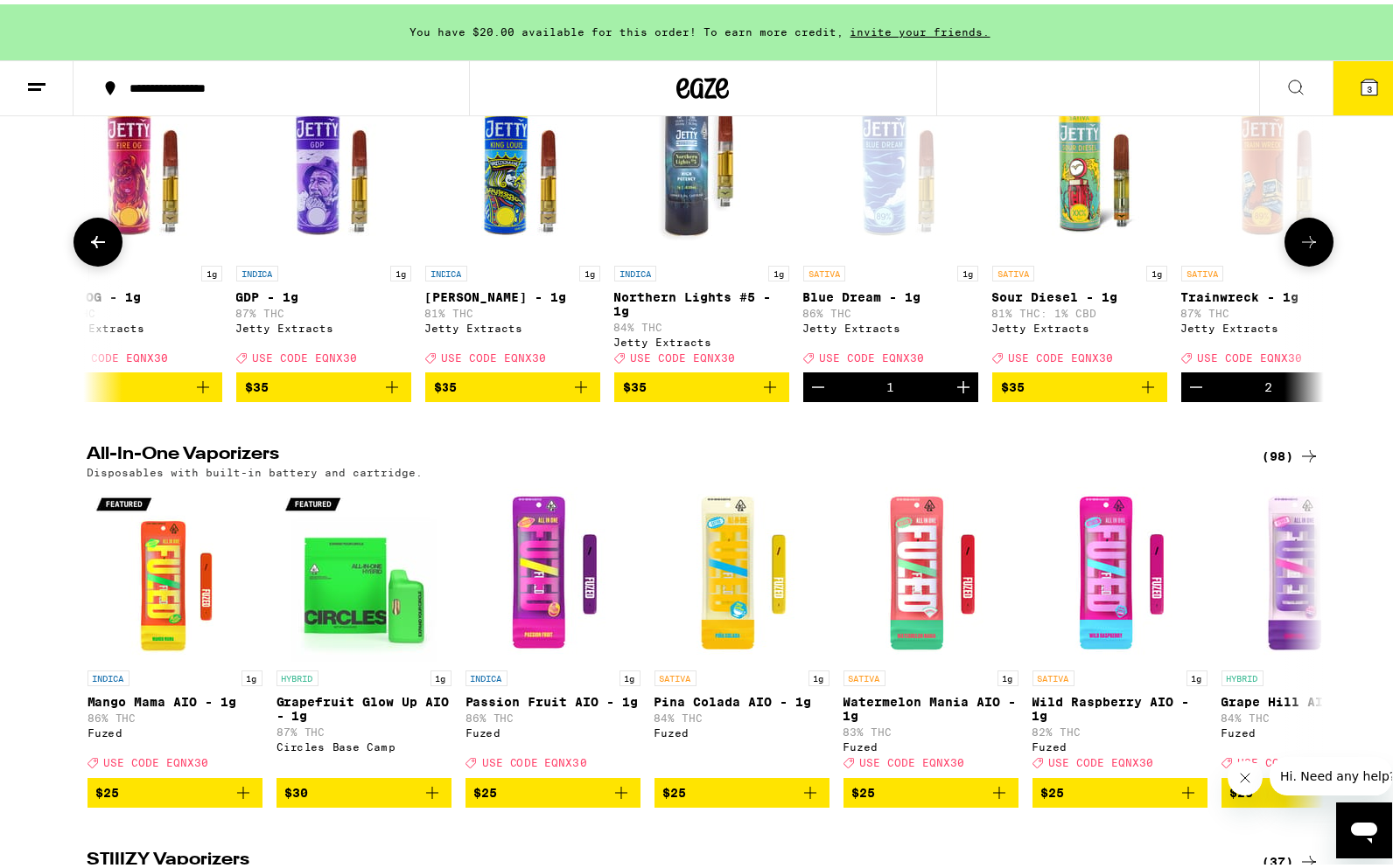
click at [957, 389] on icon "Increment" at bounding box center [963, 383] width 12 height 12
click at [1138, 394] on icon "Add to bag" at bounding box center [1148, 383] width 21 height 21
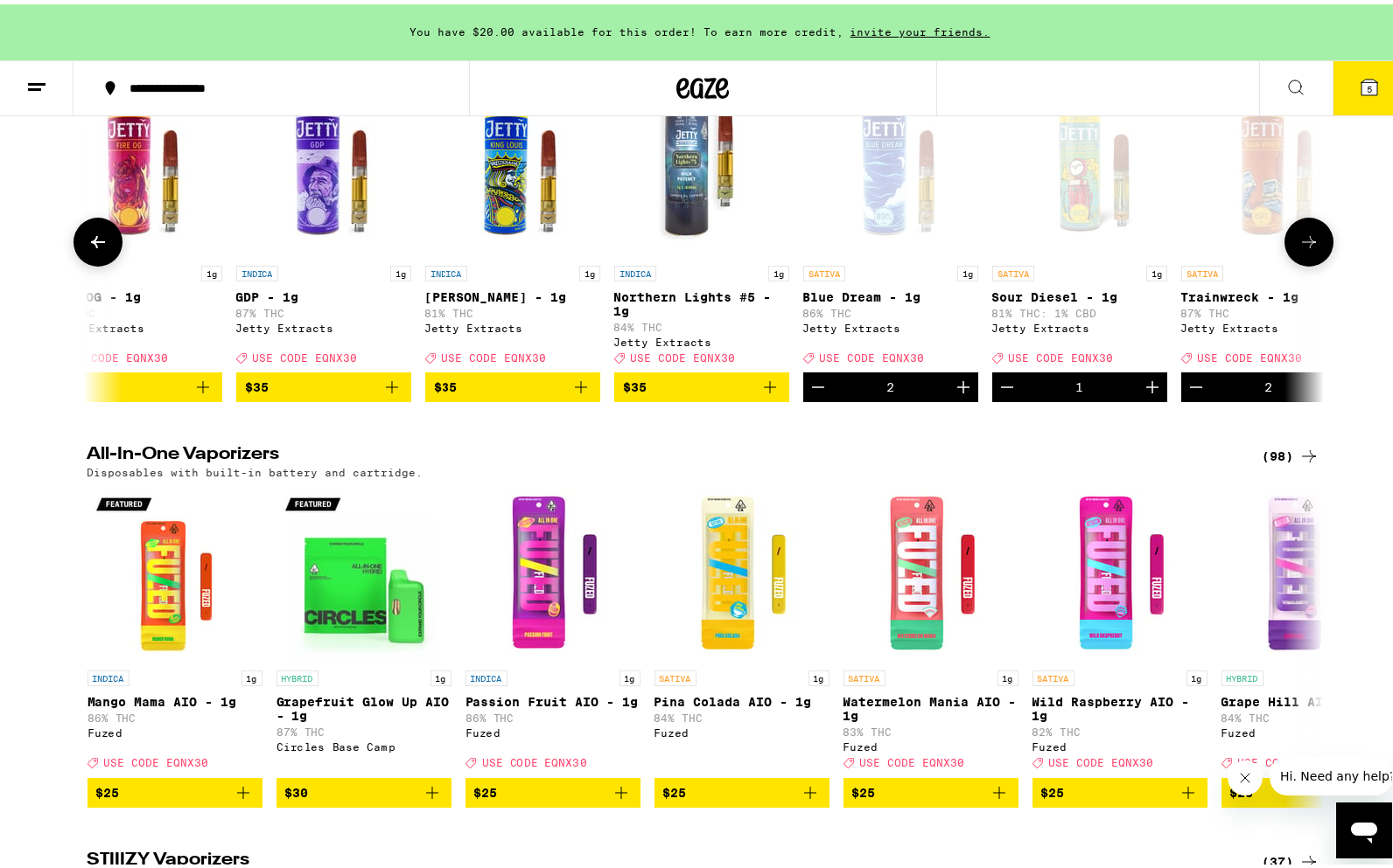
click at [1144, 394] on icon "Increment" at bounding box center [1152, 383] width 21 height 21
click at [1305, 248] on icon at bounding box center [1309, 238] width 21 height 21
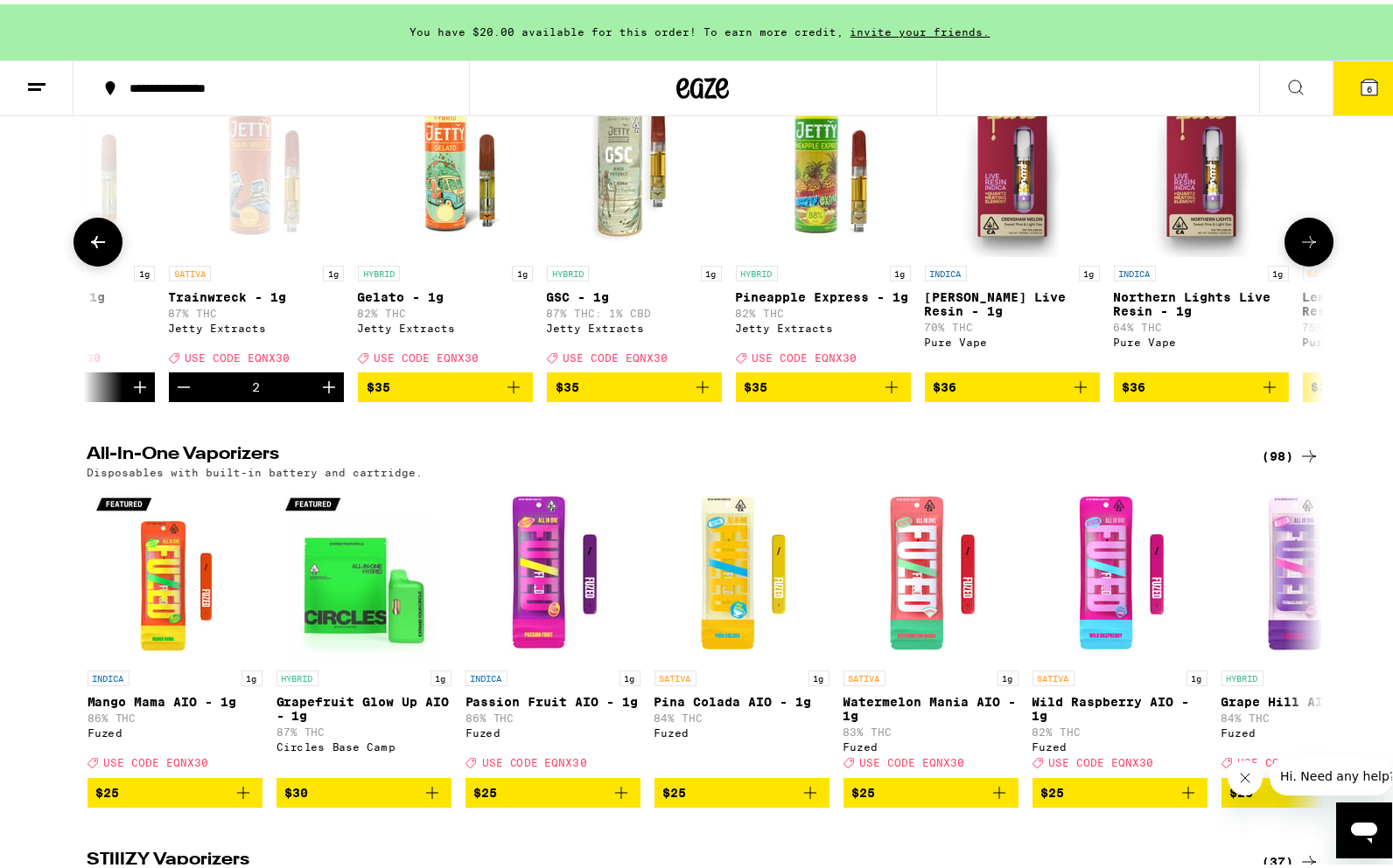
scroll to position [0, 10153]
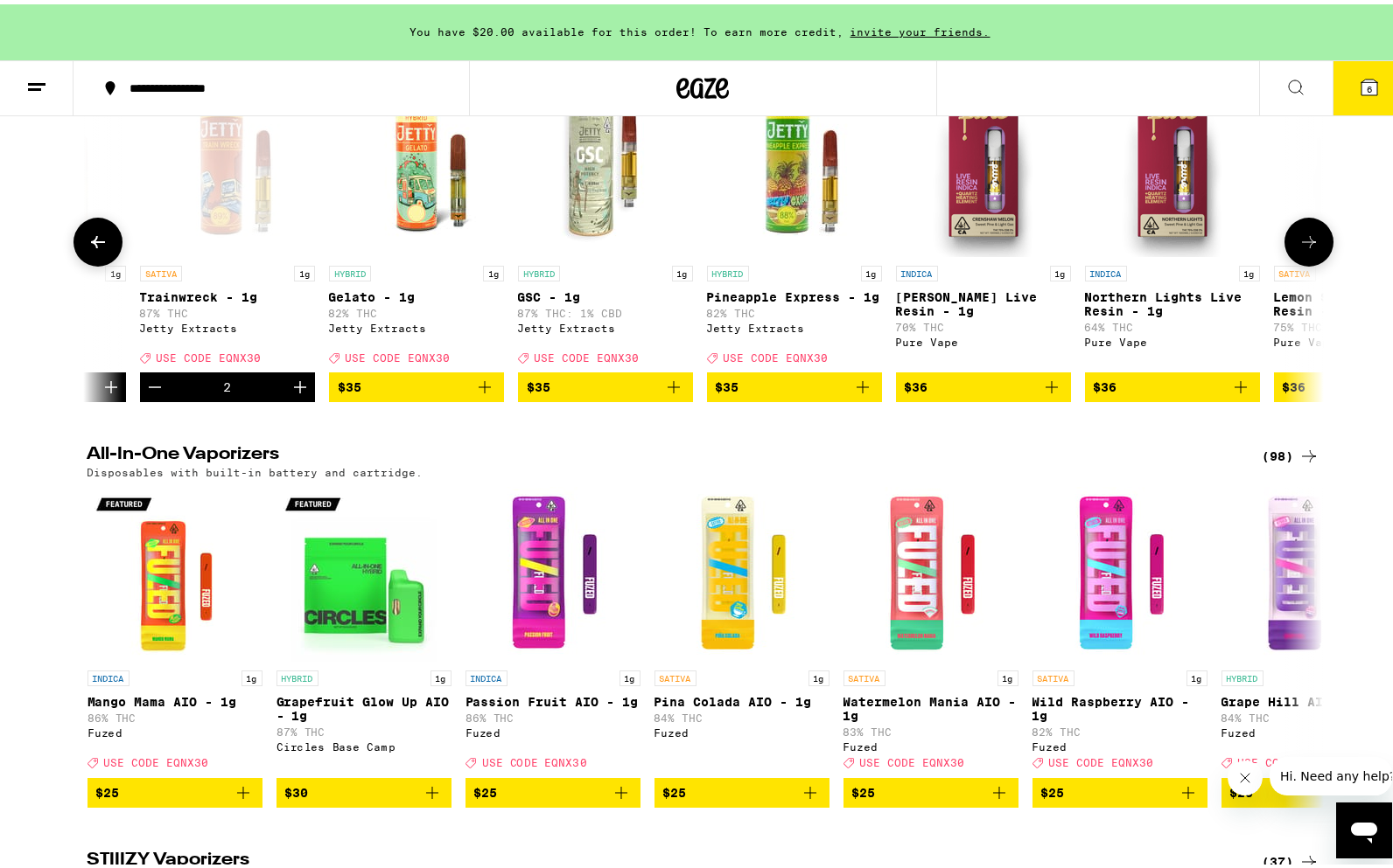
click at [1305, 248] on icon at bounding box center [1309, 238] width 21 height 21
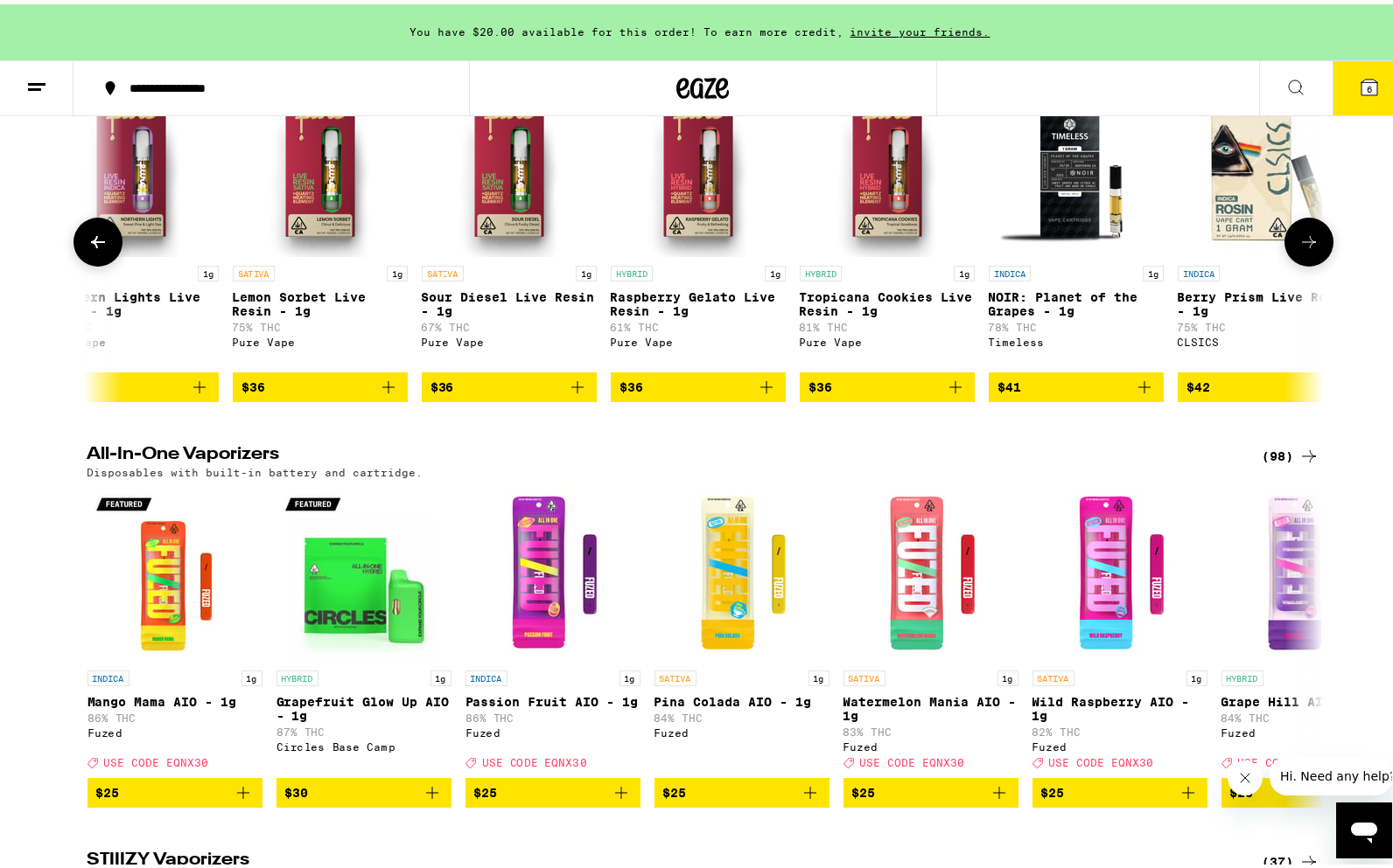
click at [1305, 248] on icon at bounding box center [1309, 238] width 21 height 21
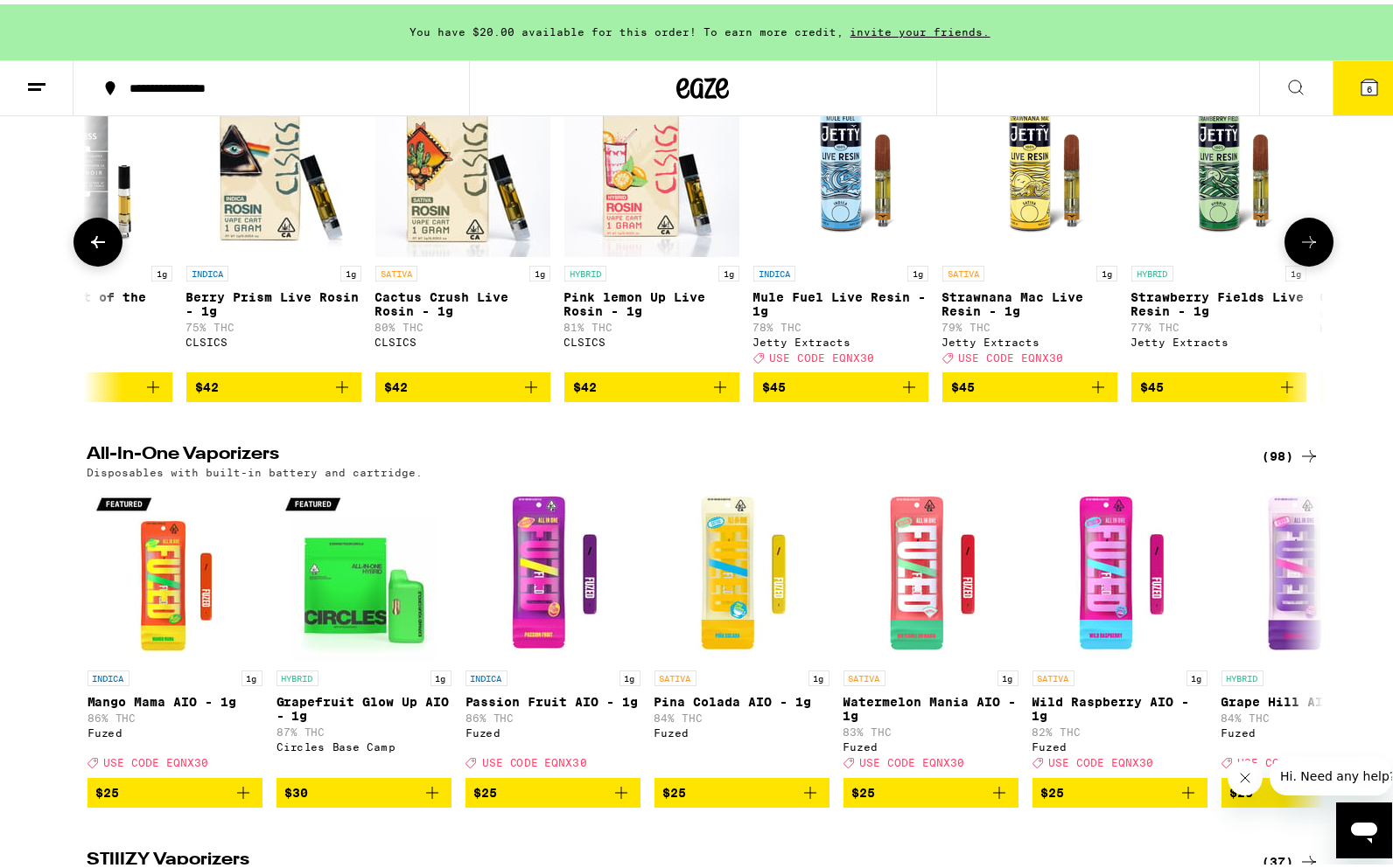
scroll to position [0, 12236]
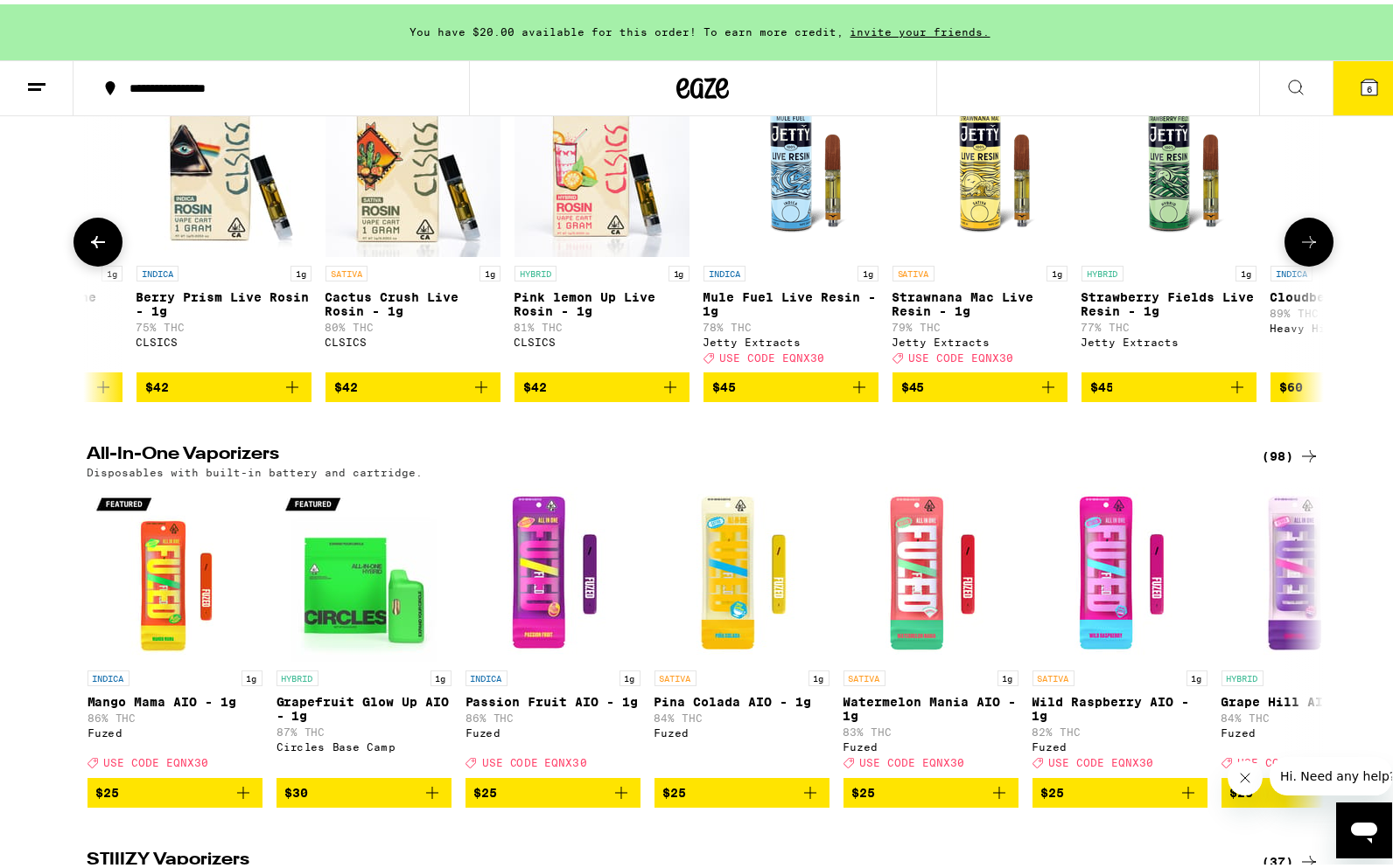
click at [1046, 394] on icon "Add to bag" at bounding box center [1048, 383] width 21 height 21
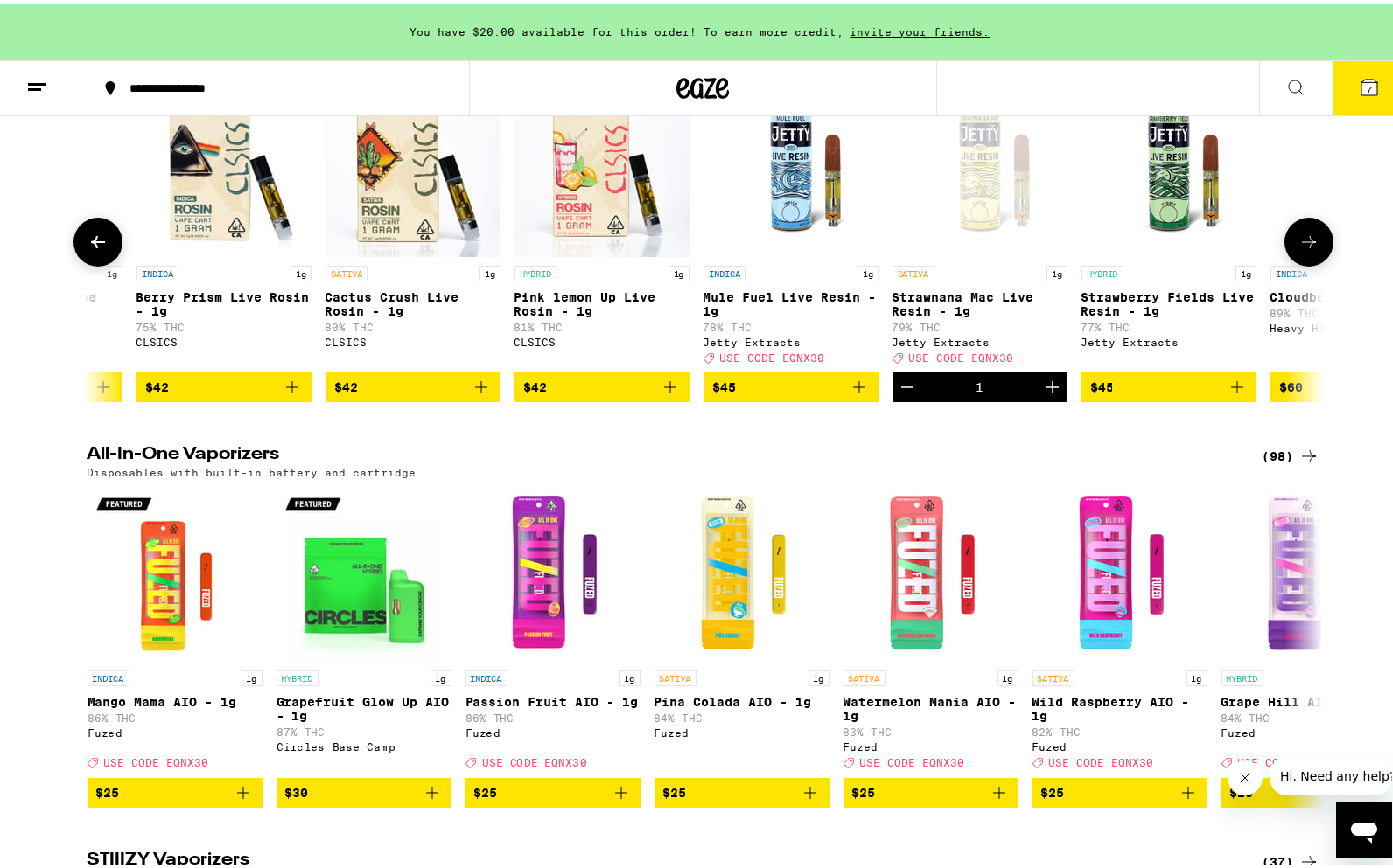
click at [1044, 394] on icon "Increment" at bounding box center [1053, 383] width 21 height 21
click at [1320, 263] on button at bounding box center [1309, 238] width 49 height 49
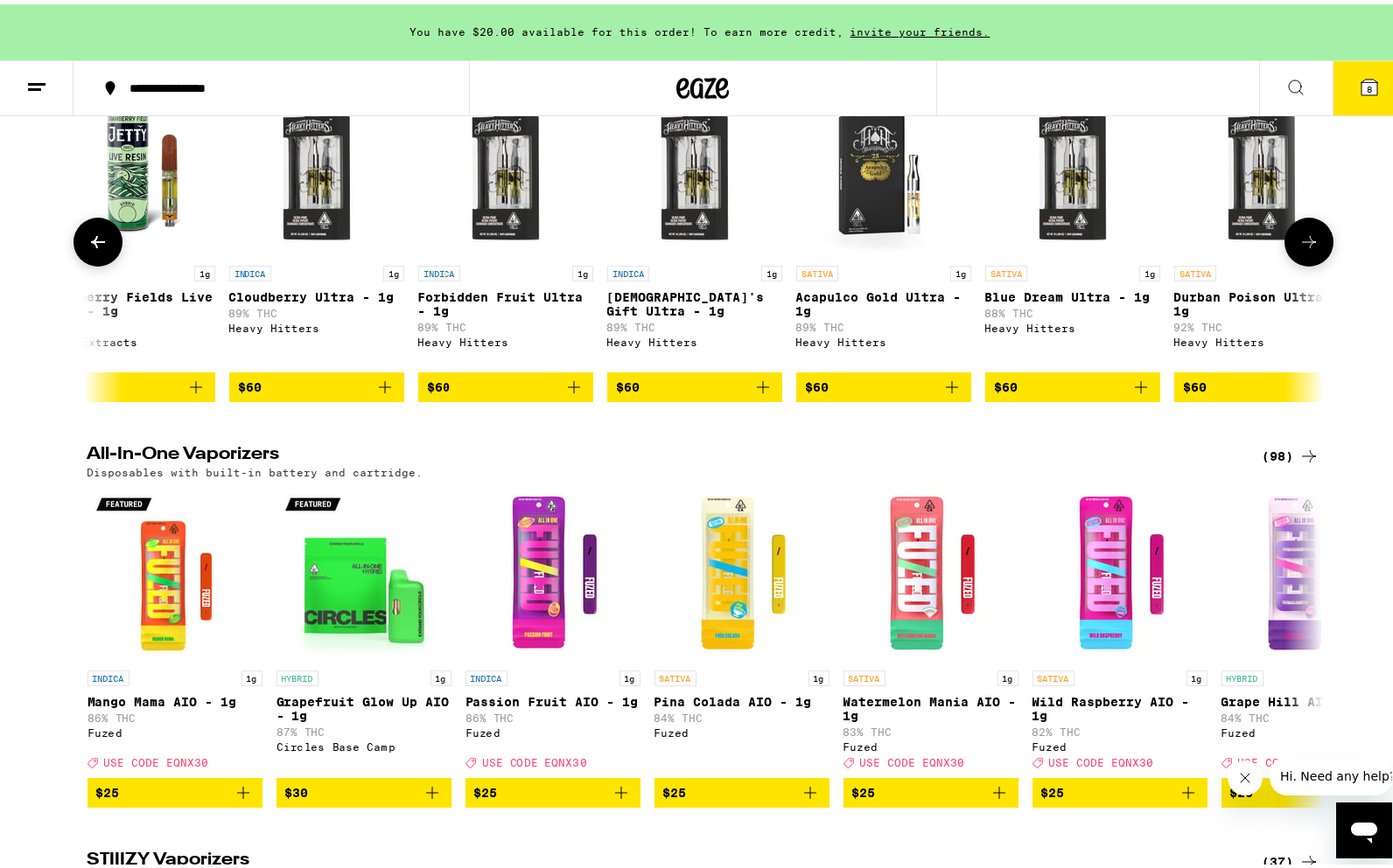
click at [1320, 263] on button at bounding box center [1309, 238] width 49 height 49
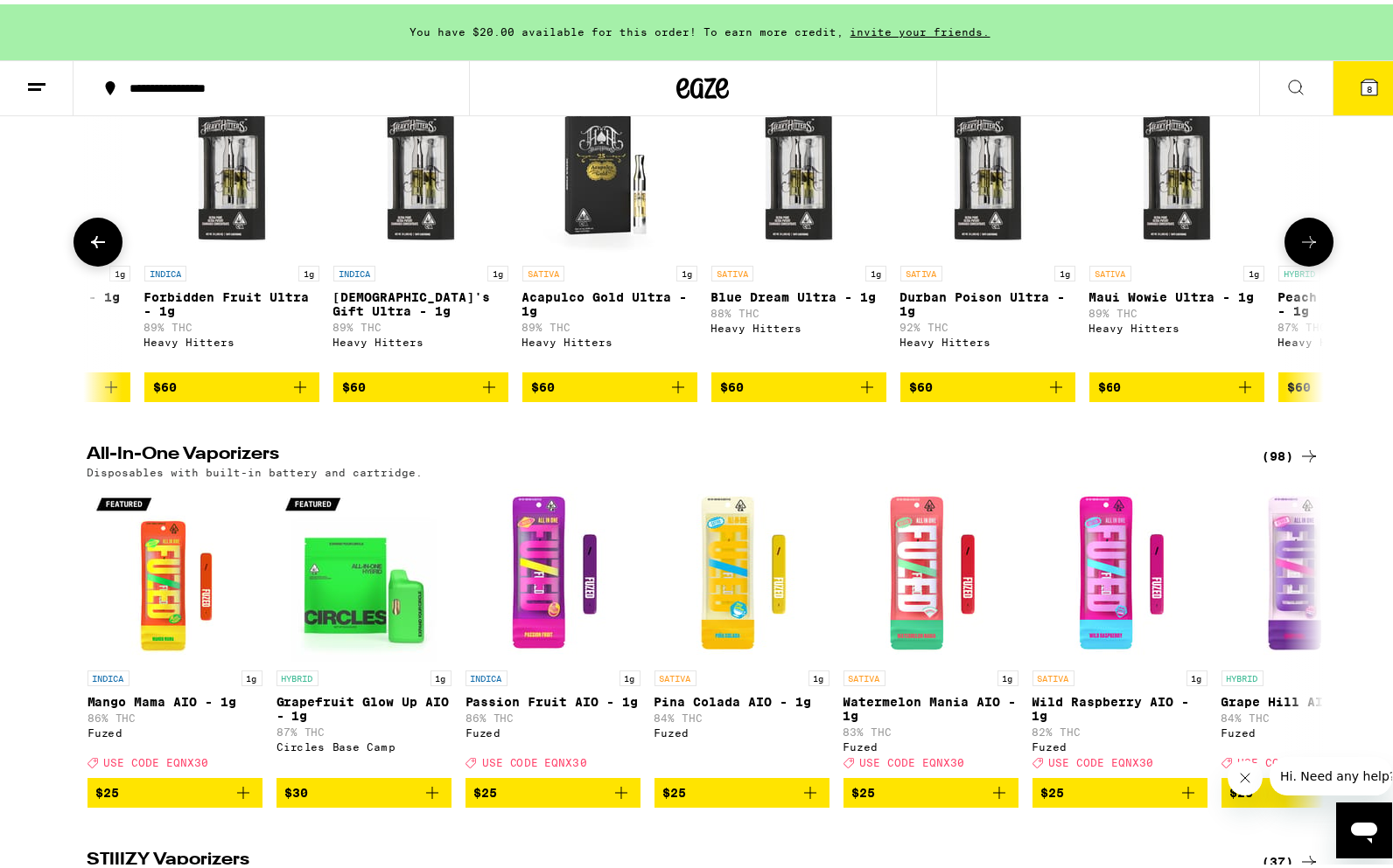
click at [1320, 263] on button at bounding box center [1309, 238] width 49 height 49
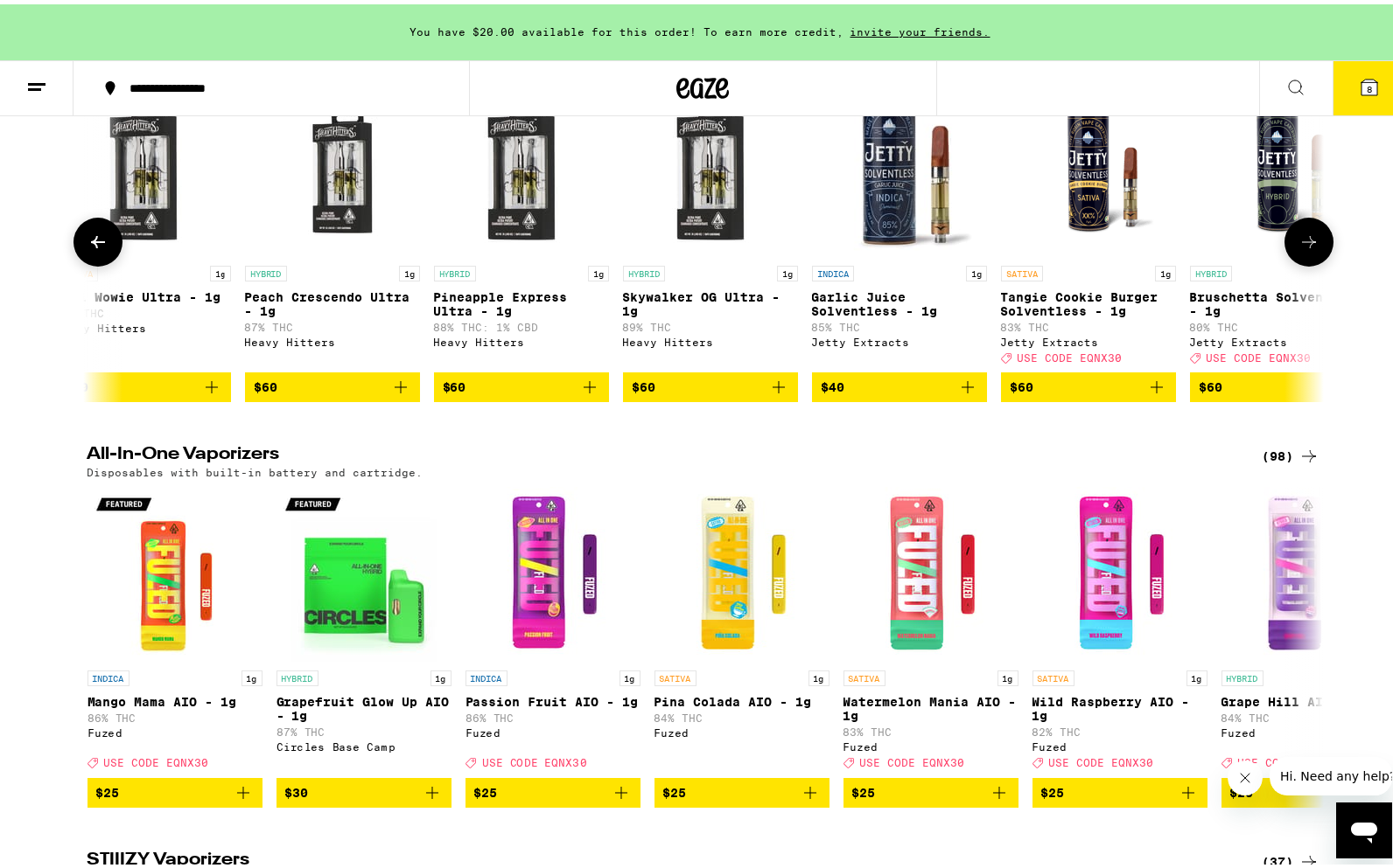
click at [1320, 263] on button at bounding box center [1309, 238] width 49 height 49
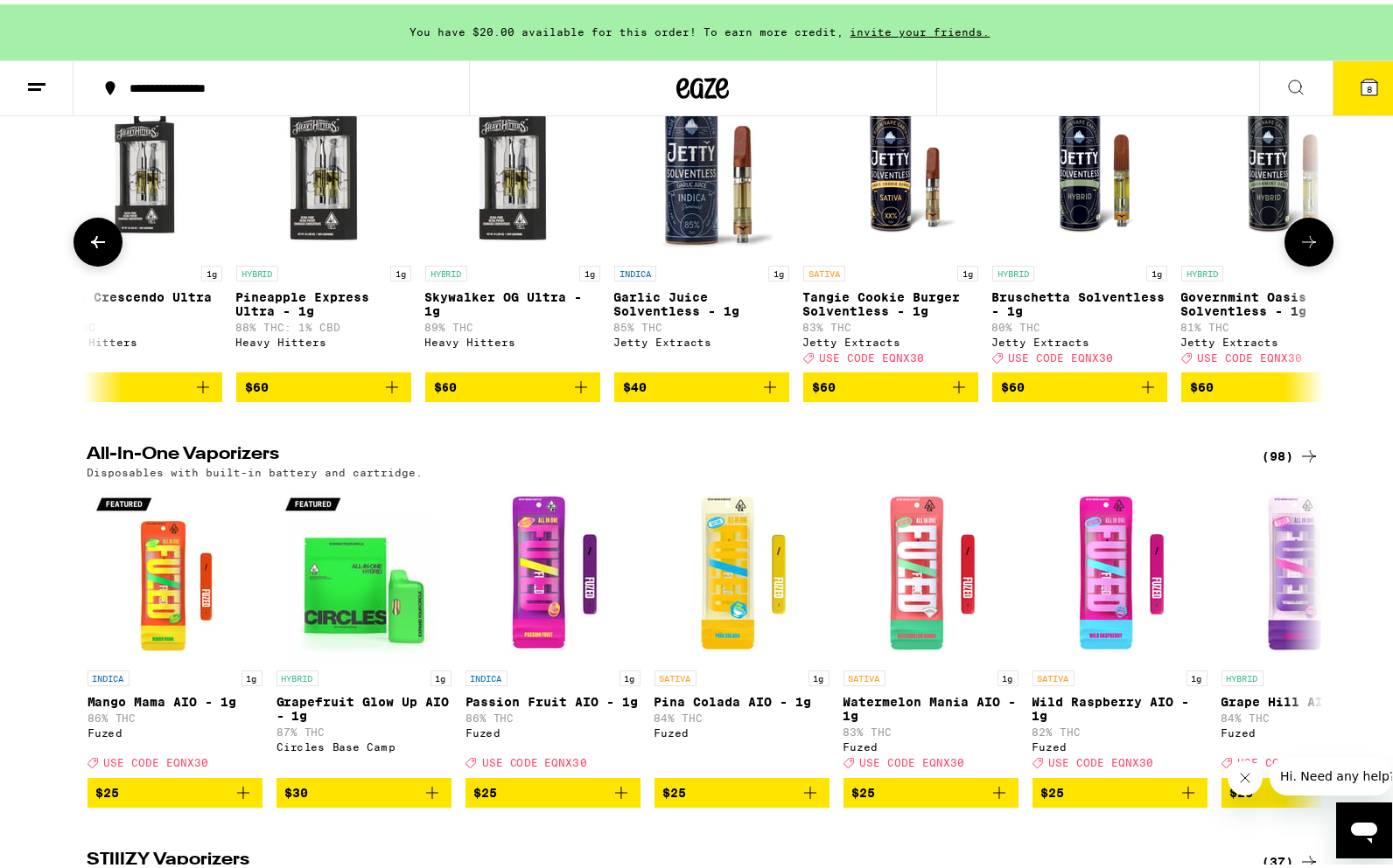
click at [1320, 263] on button at bounding box center [1309, 238] width 49 height 49
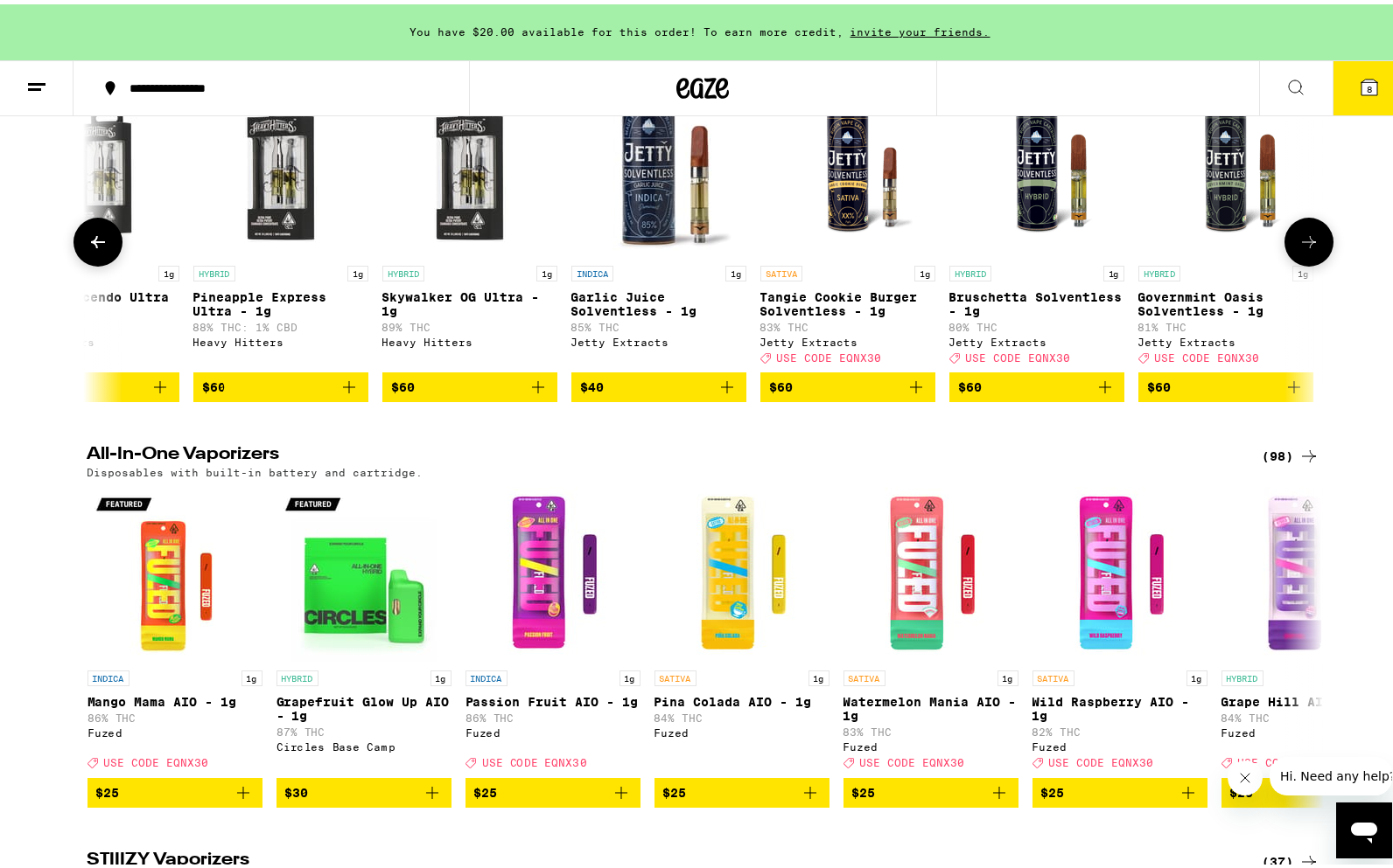
click at [1320, 263] on div at bounding box center [1309, 238] width 49 height 49
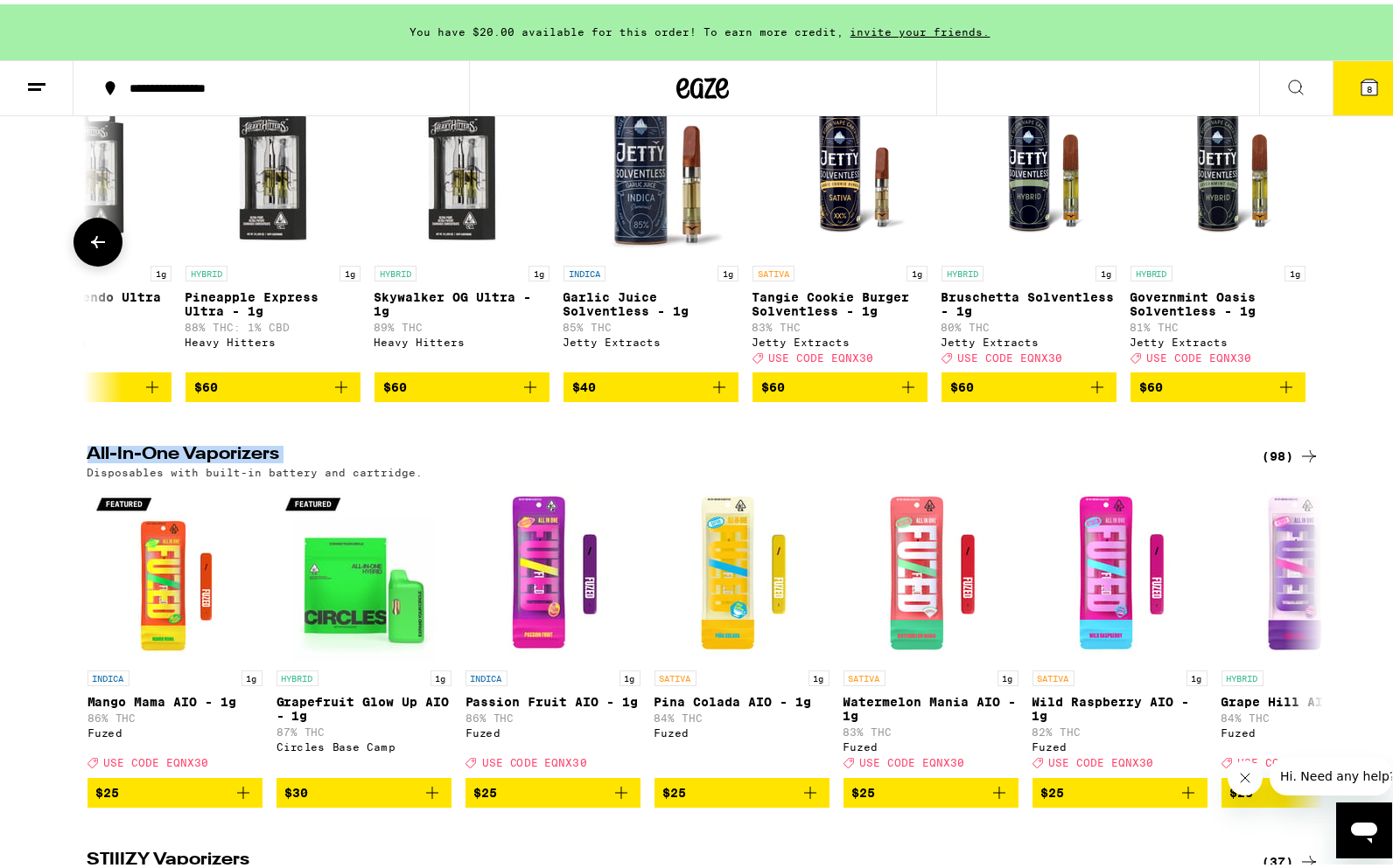
click at [1320, 263] on div at bounding box center [1309, 238] width 49 height 49
click at [1362, 85] on icon at bounding box center [1369, 83] width 16 height 16
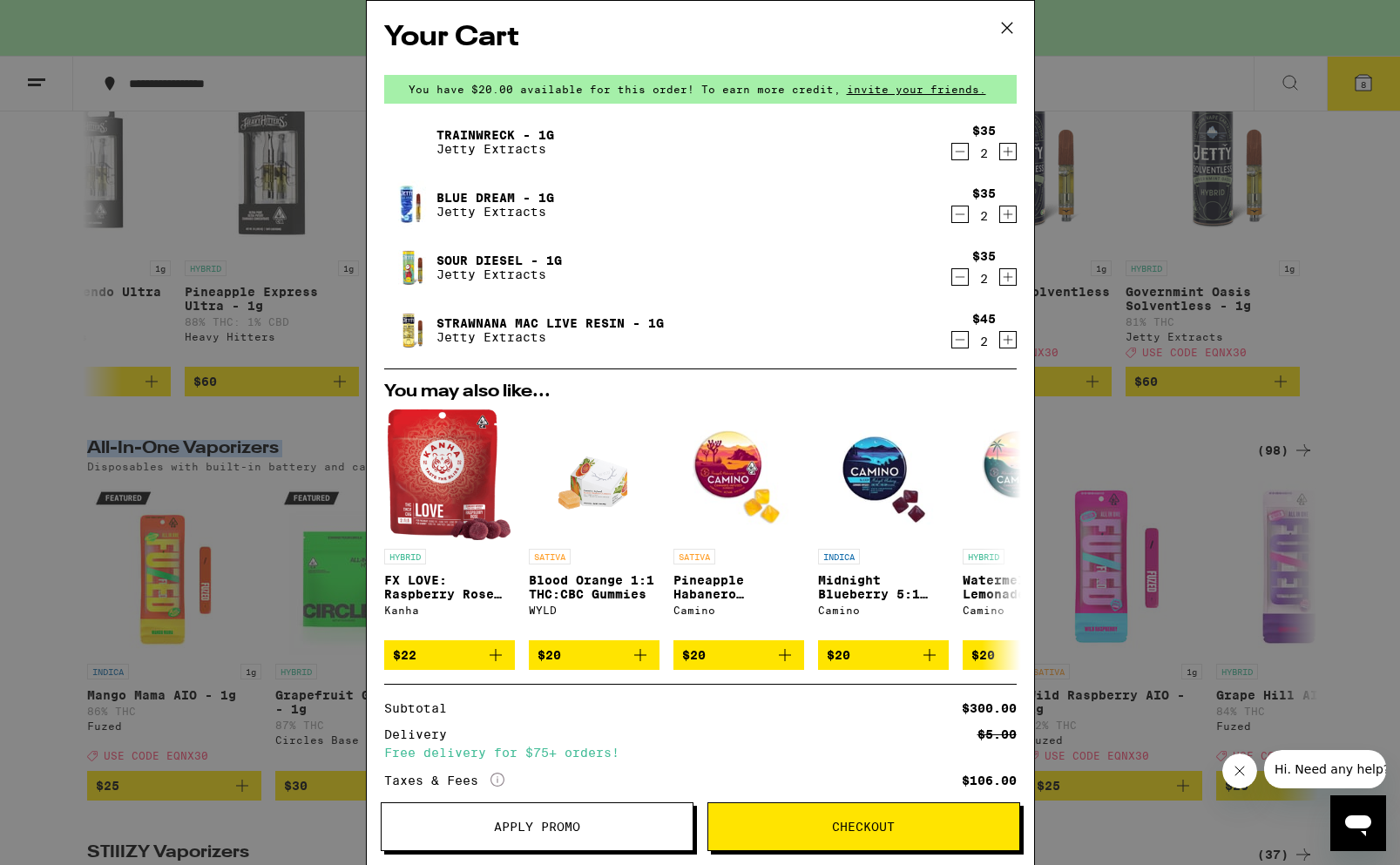
click at [553, 827] on span "Apply Promo" at bounding box center [537, 826] width 87 height 12
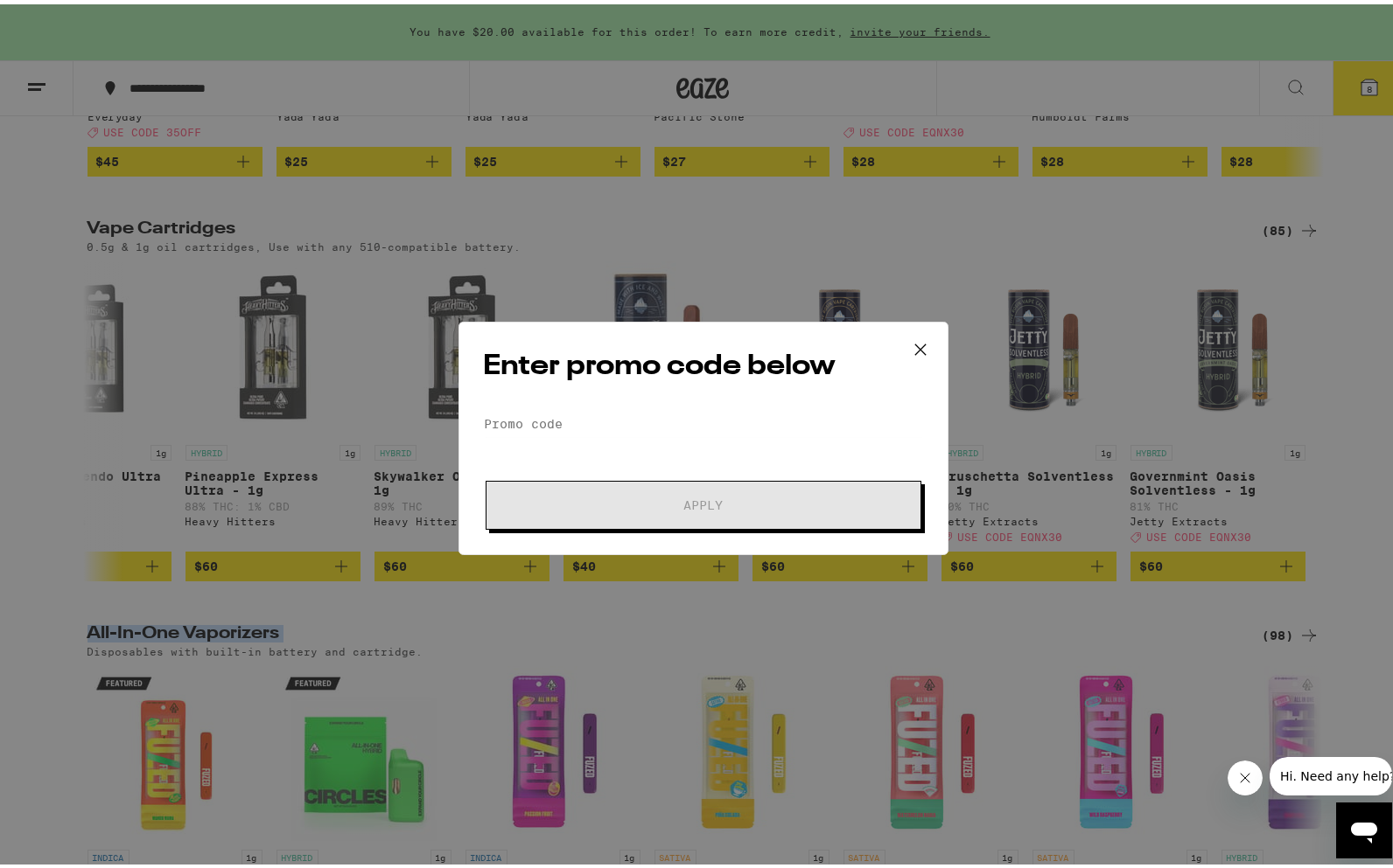
scroll to position [3240, 0]
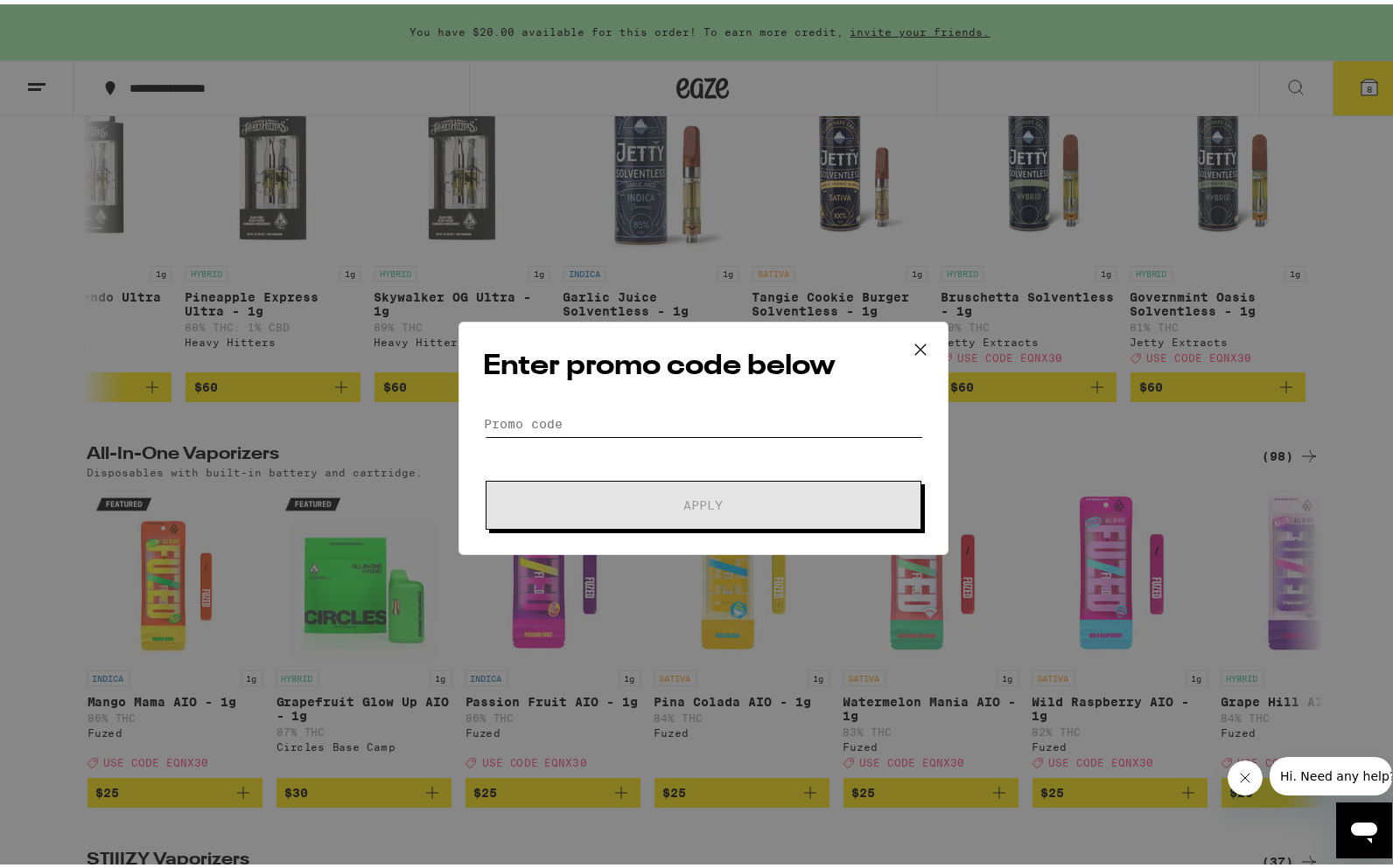
click at [601, 416] on input "Promo Code" at bounding box center [703, 420] width 439 height 26
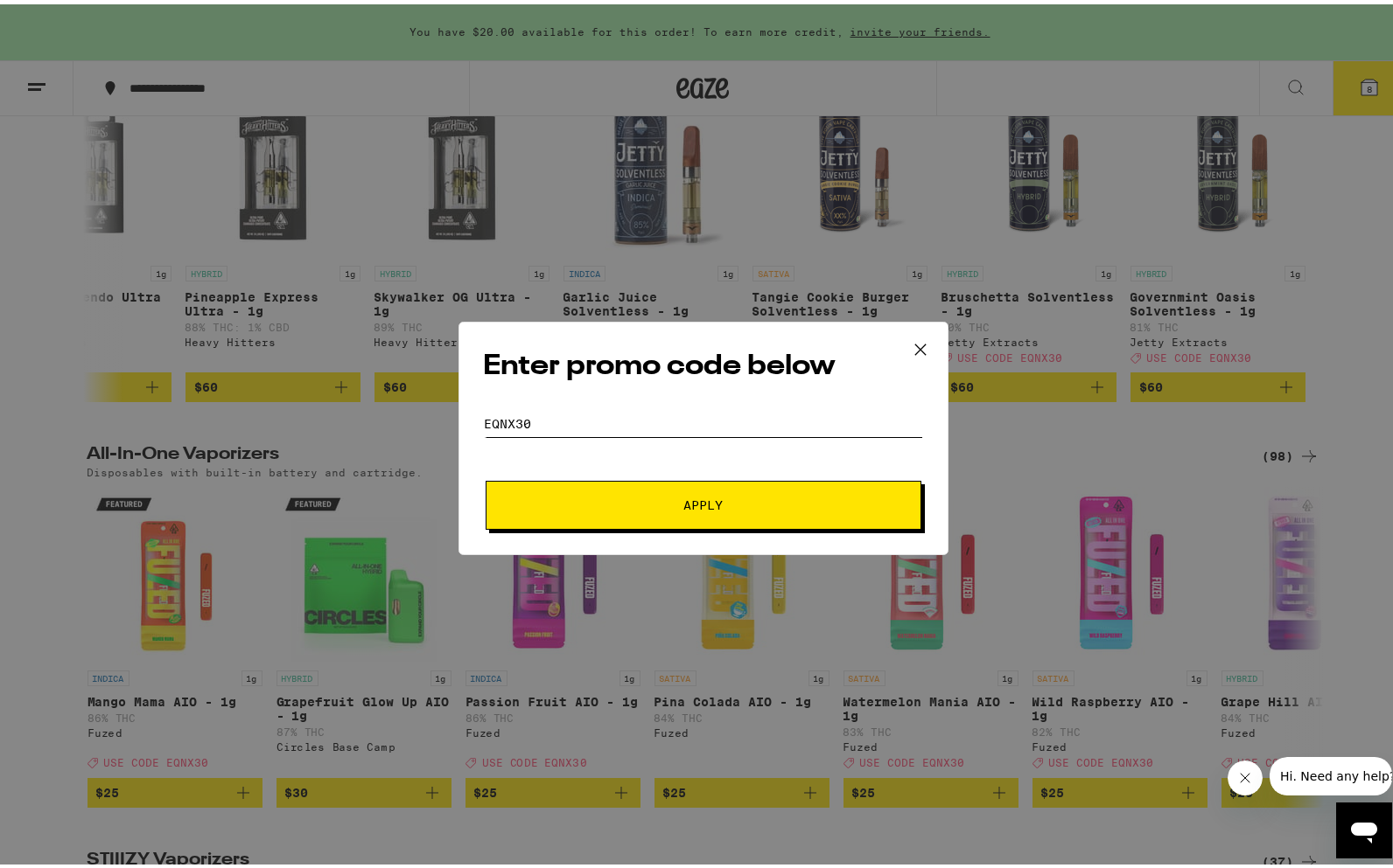
type input "EQNX30"
click at [697, 502] on span "Apply" at bounding box center [703, 501] width 40 height 12
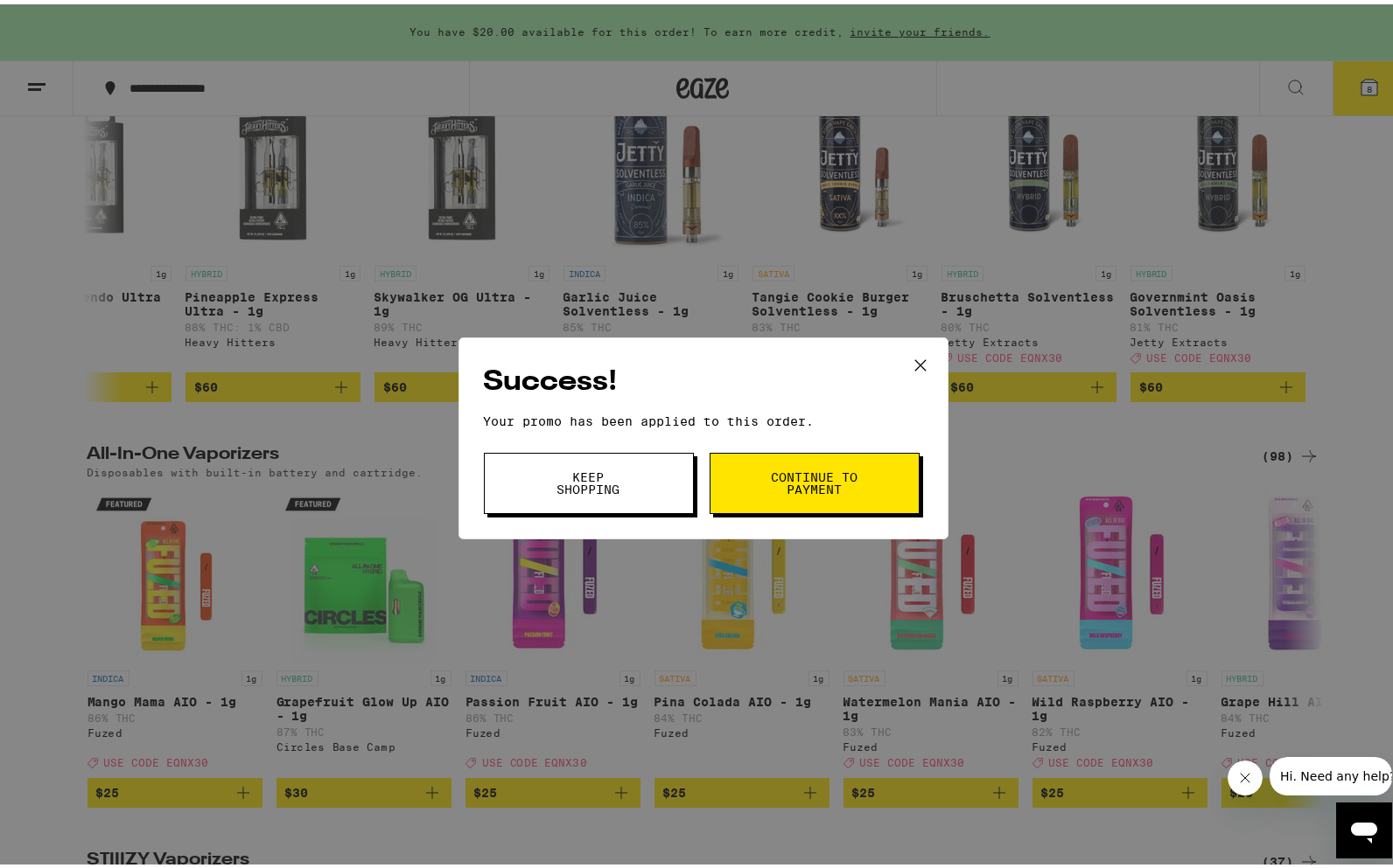
click at [806, 489] on span "Continue to payment" at bounding box center [815, 479] width 89 height 25
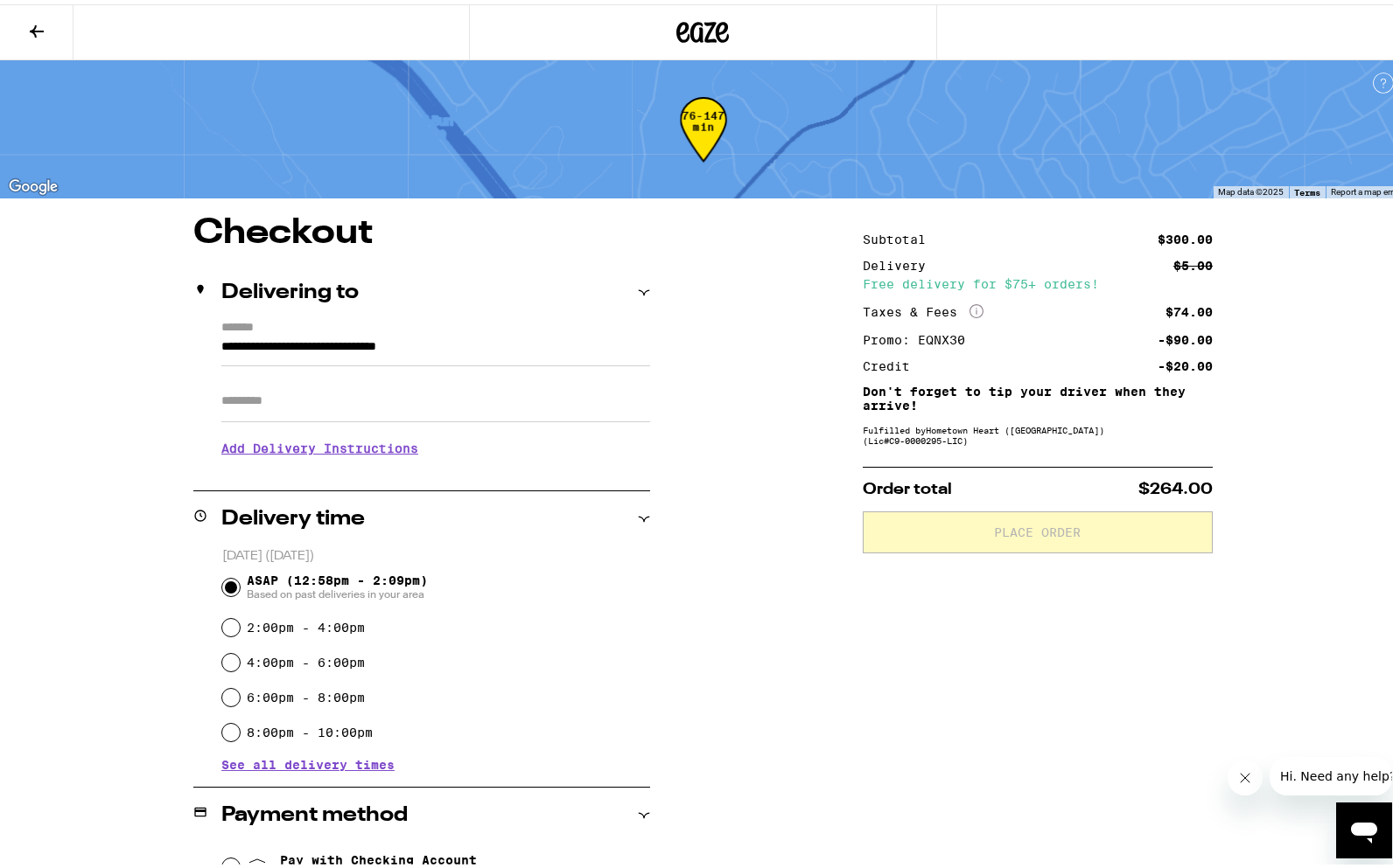
click at [40, 18] on icon at bounding box center [37, 27] width 21 height 21
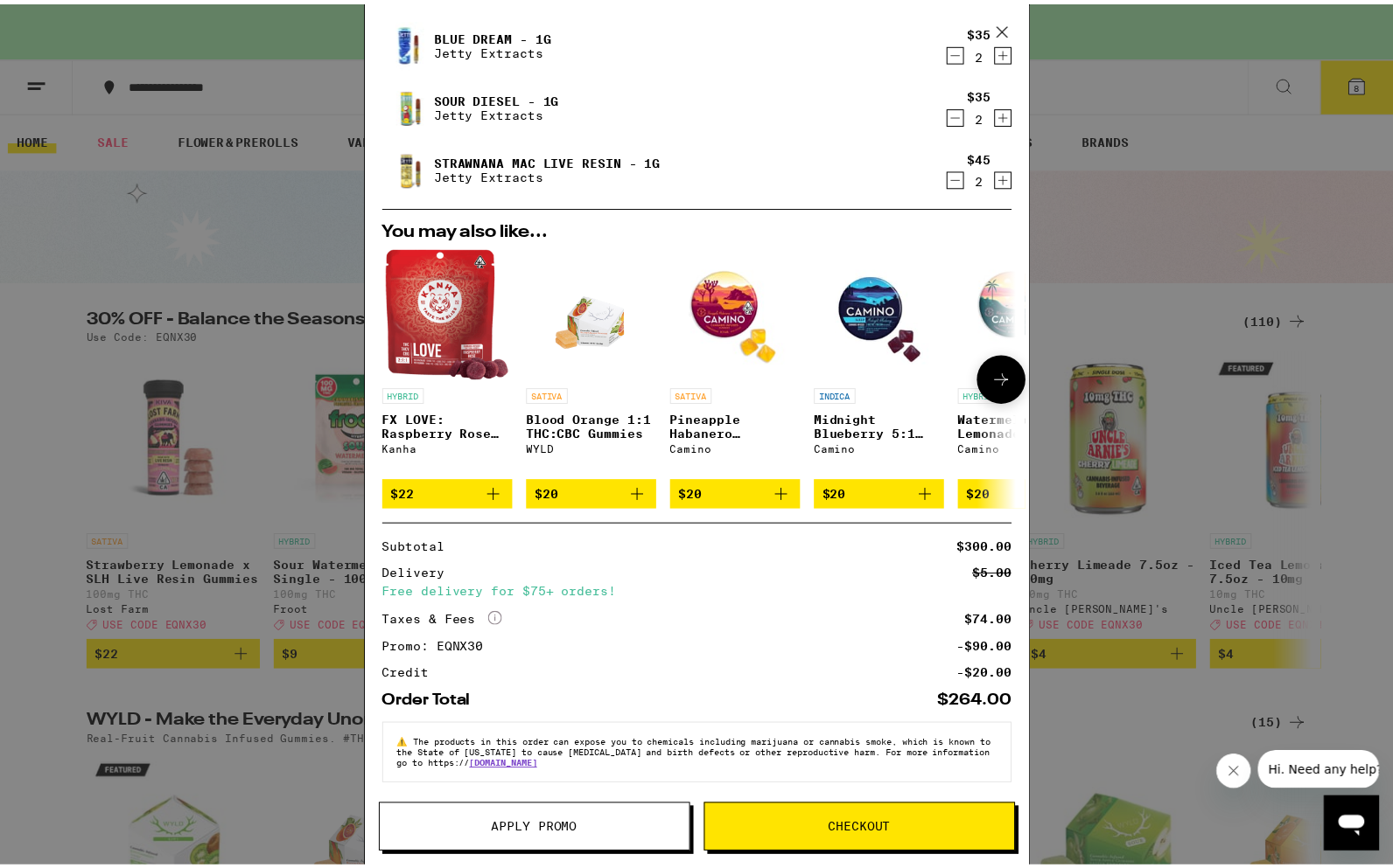
scroll to position [178, 0]
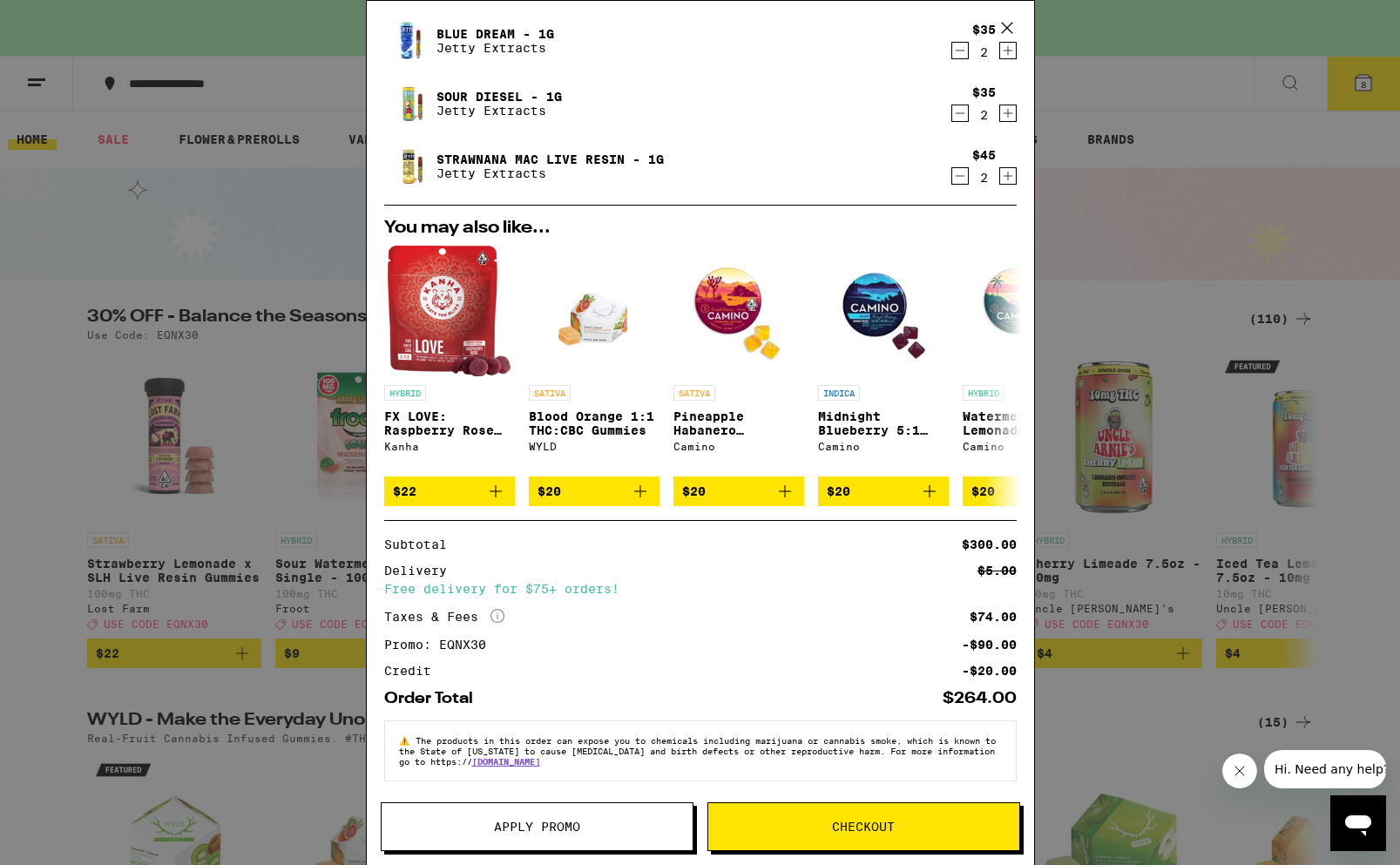
click at [1008, 27] on icon at bounding box center [1006, 27] width 10 height 10
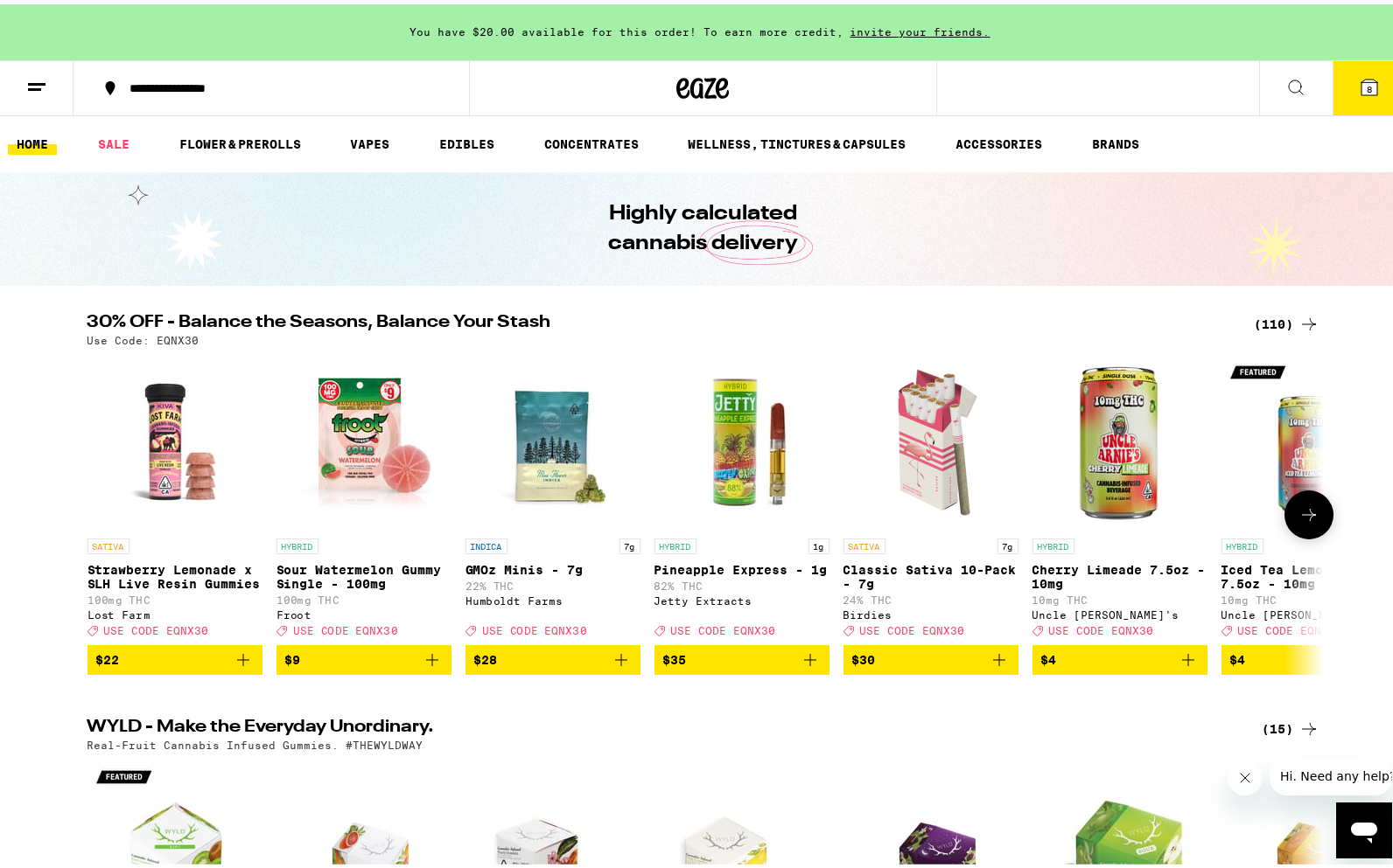
click at [74, 486] on div "SATIVA Strawberry Lemonade x SLH Live Resin Gummies 100mg THC Lost Farm Deal Cr…" at bounding box center [703, 510] width 1260 height 320
click at [1298, 520] on icon at bounding box center [1309, 511] width 21 height 21
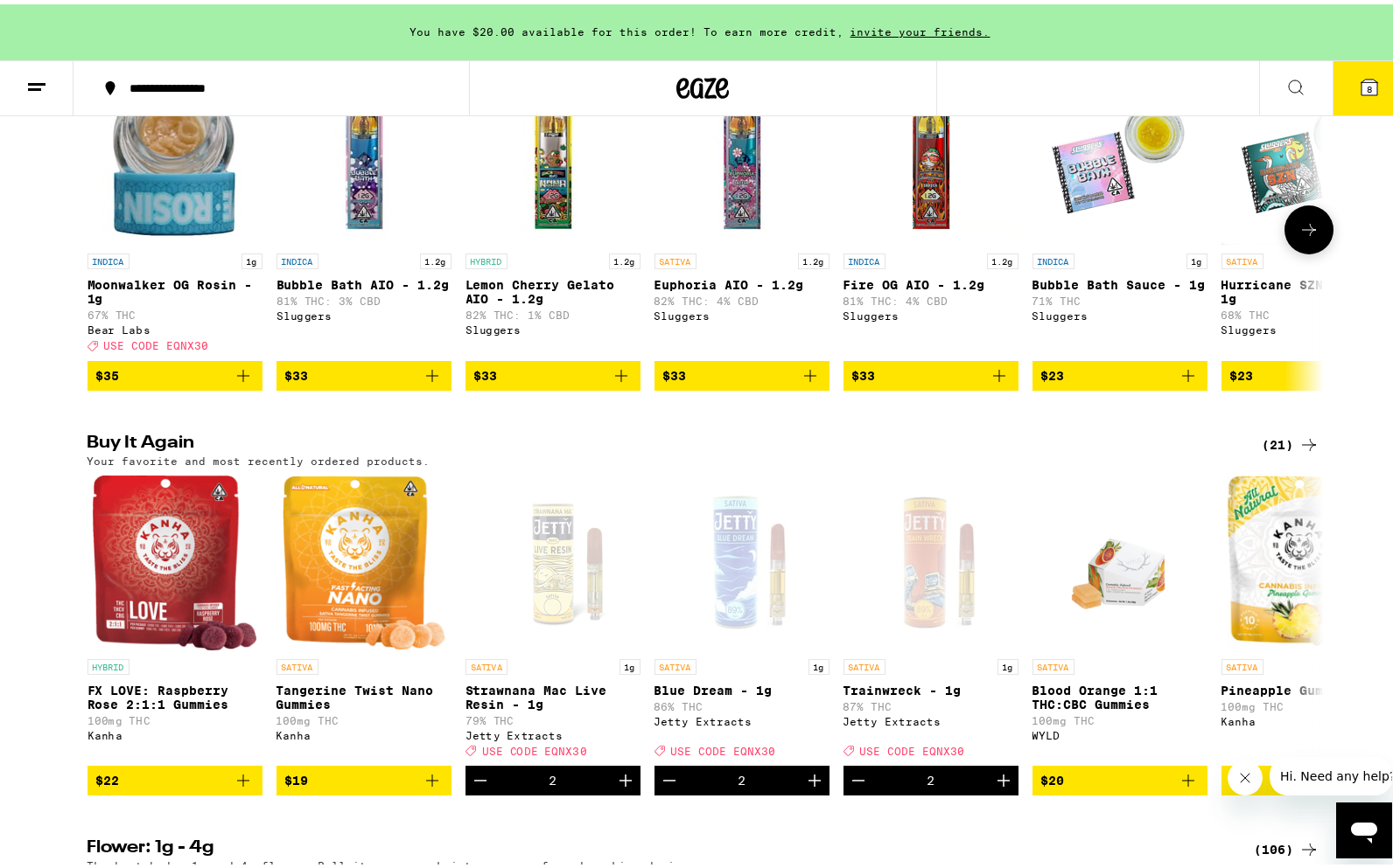
scroll to position [1836, 0]
